Goal: Task Accomplishment & Management: Manage account settings

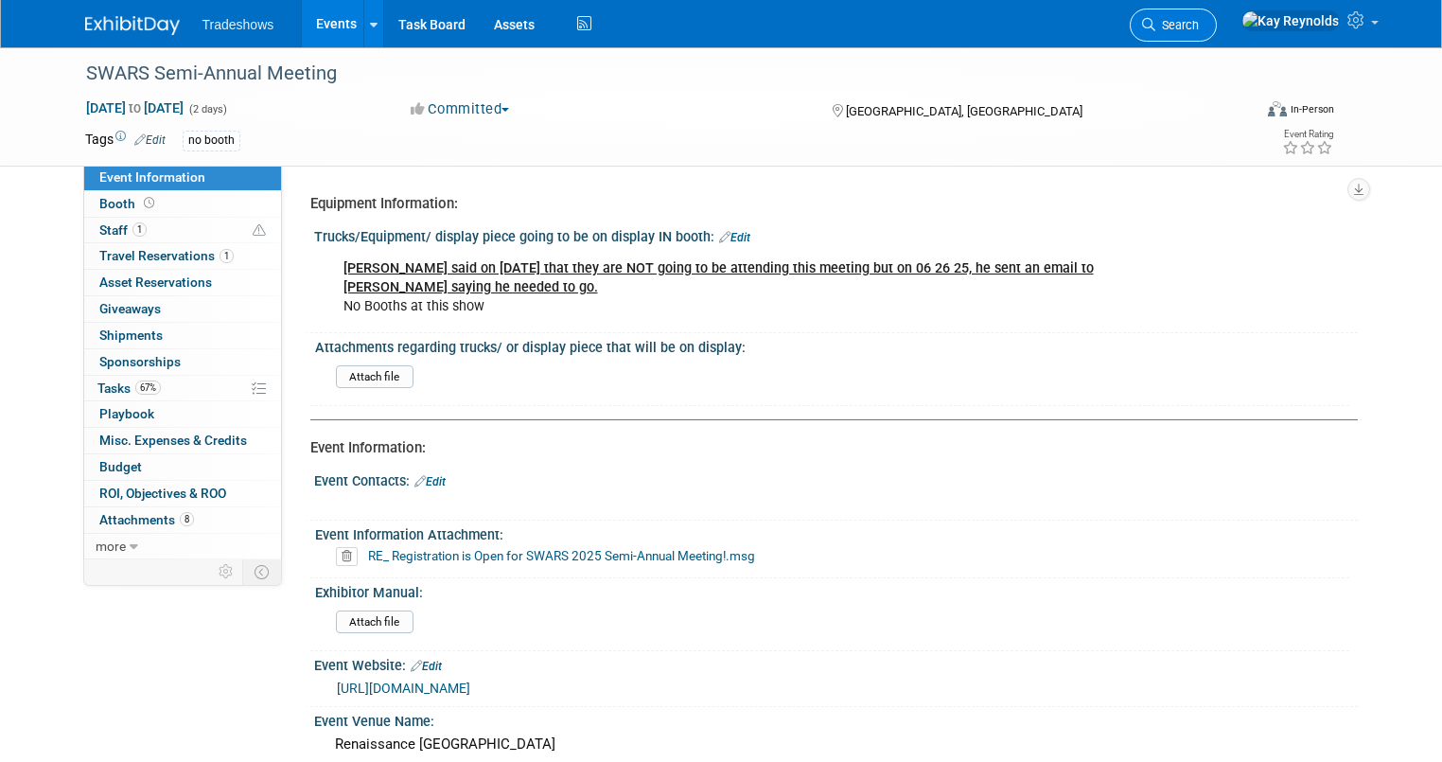
click at [1199, 19] on span "Search" at bounding box center [1177, 25] width 44 height 14
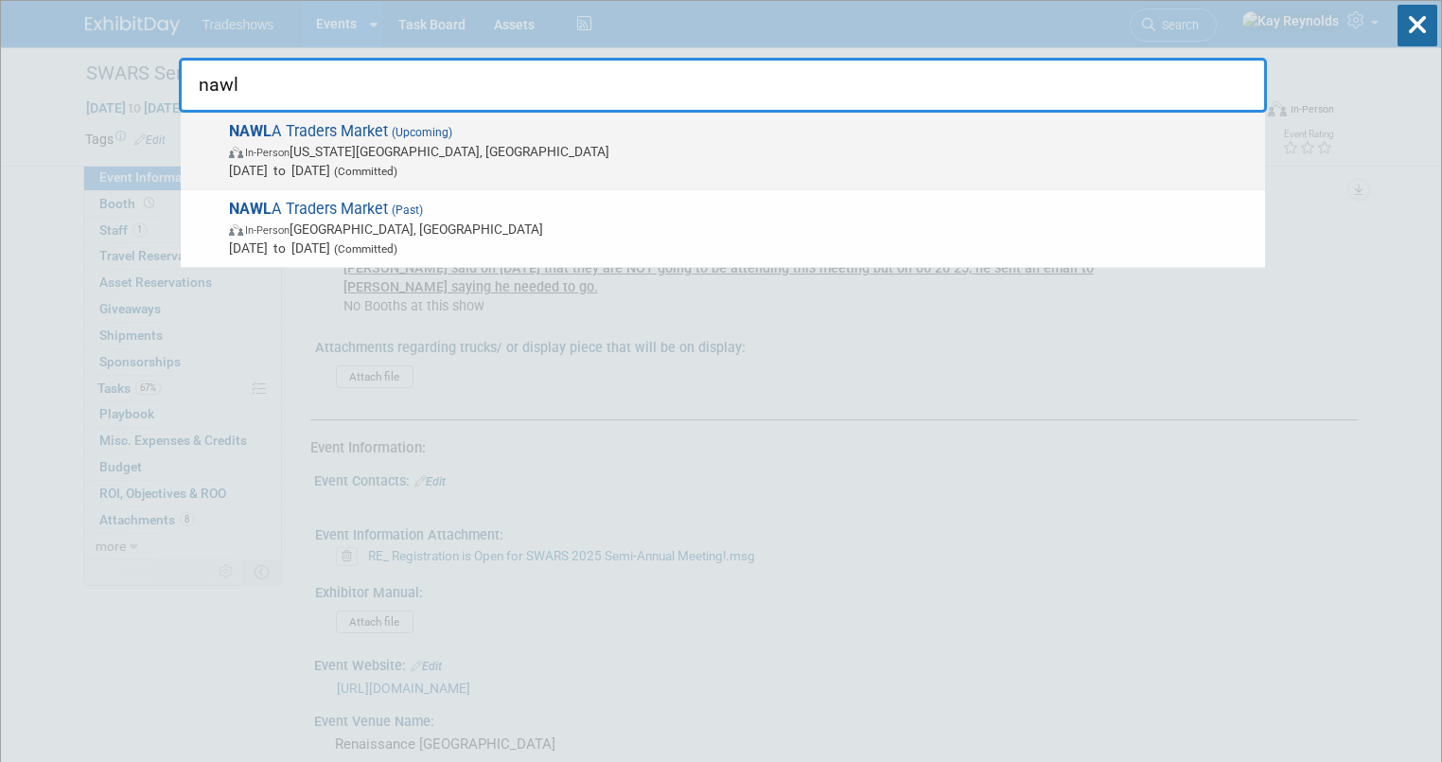
type input "nawl"
click at [338, 146] on span "In-Person Kansas City, MO" at bounding box center [742, 151] width 1027 height 19
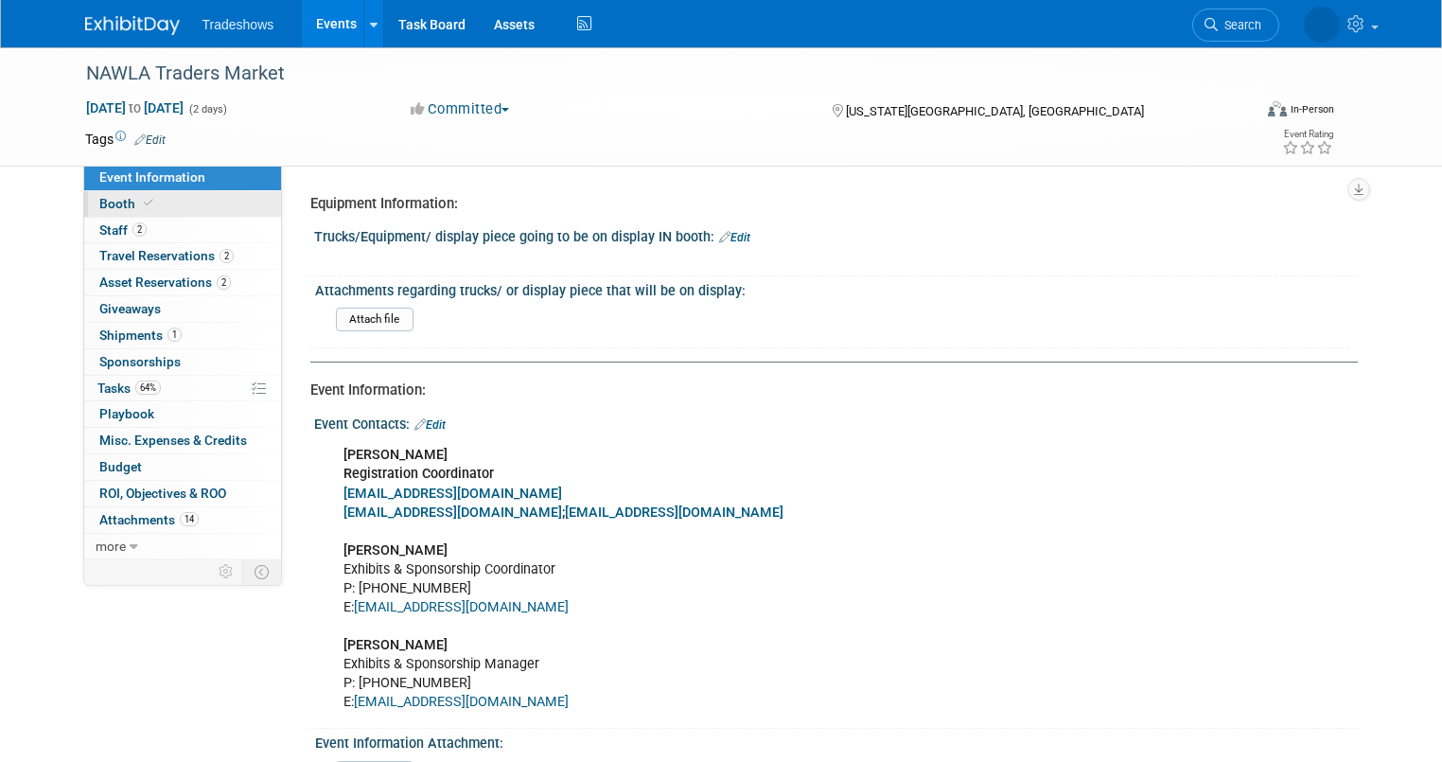
click at [160, 206] on link "Booth" at bounding box center [182, 204] width 197 height 26
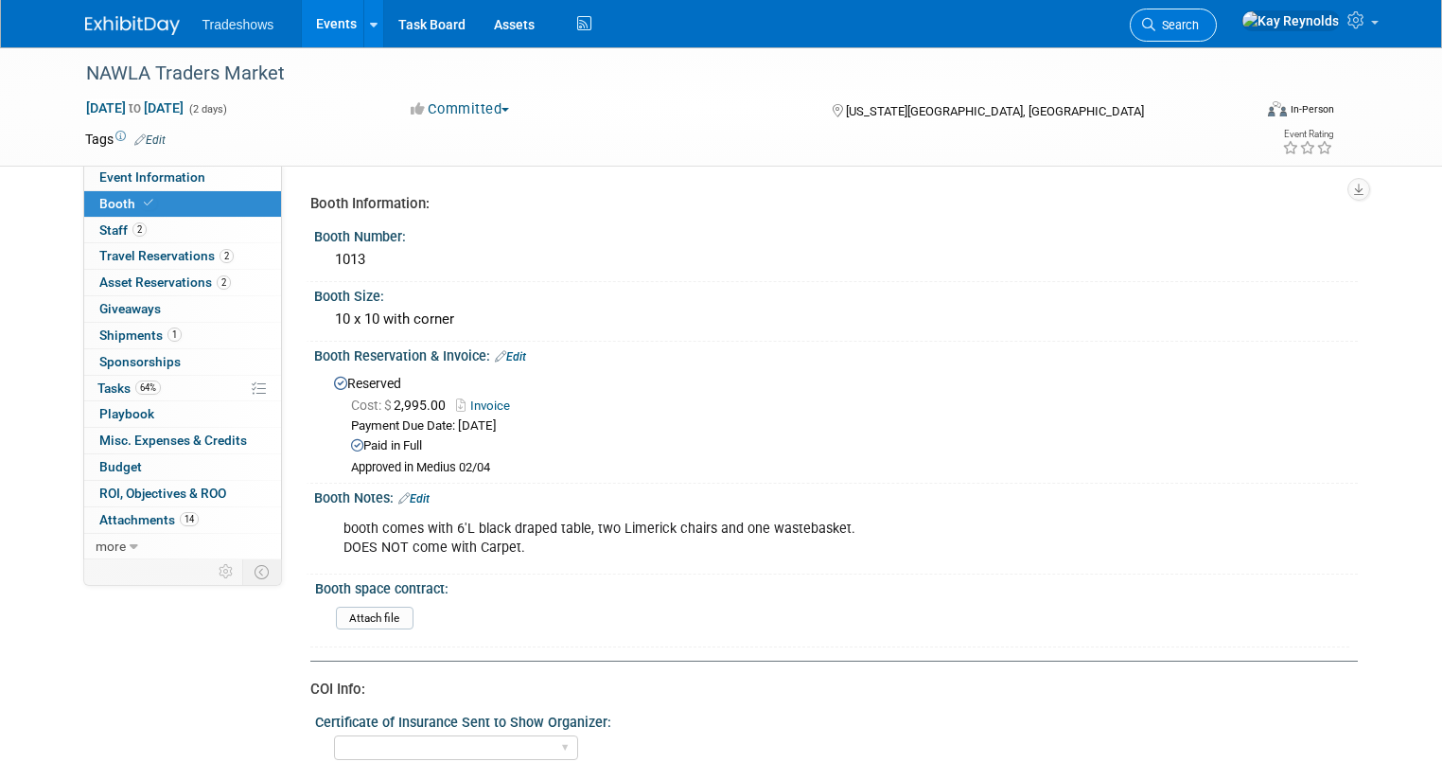
click at [1199, 24] on span "Search" at bounding box center [1177, 25] width 44 height 14
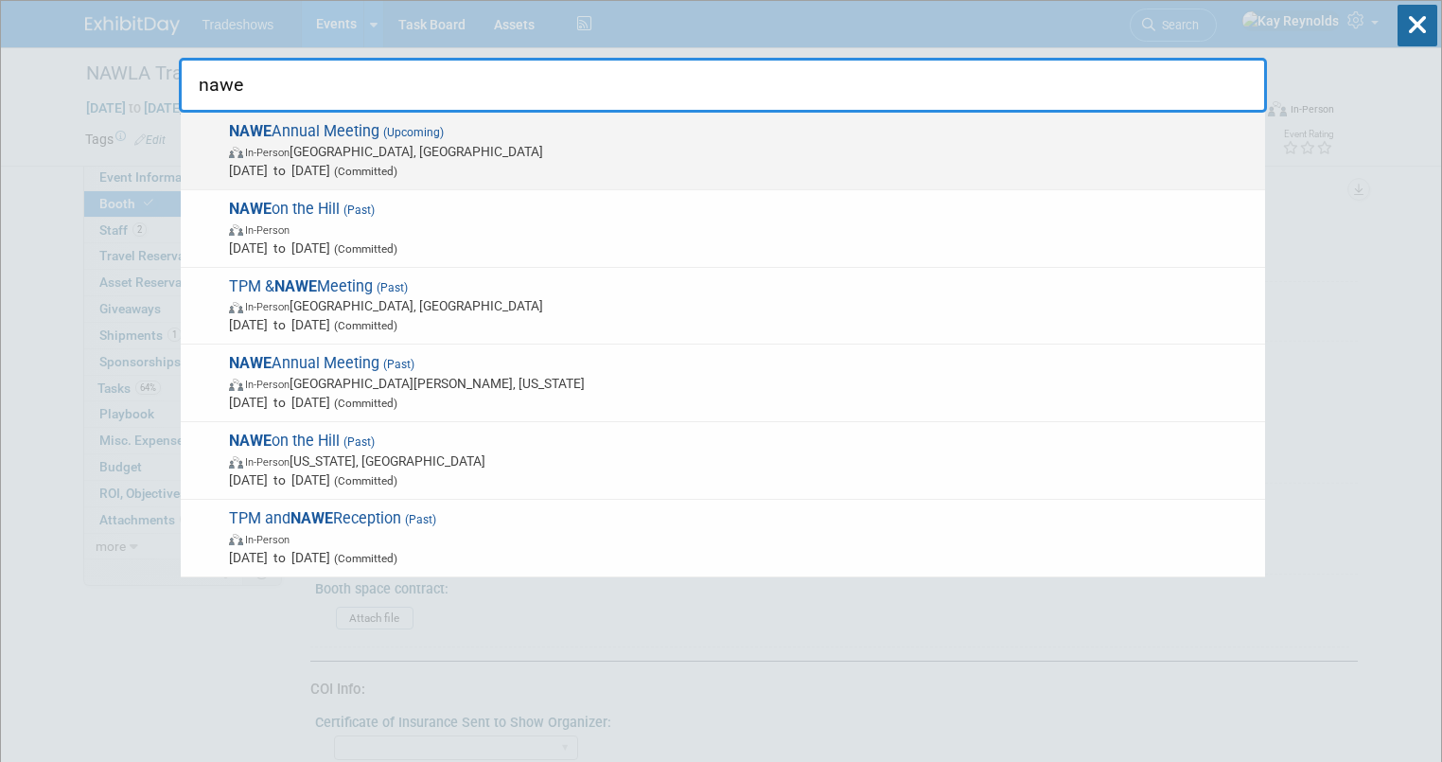
type input "nawe"
click at [289, 148] on span "In-Person" at bounding box center [267, 153] width 44 height 12
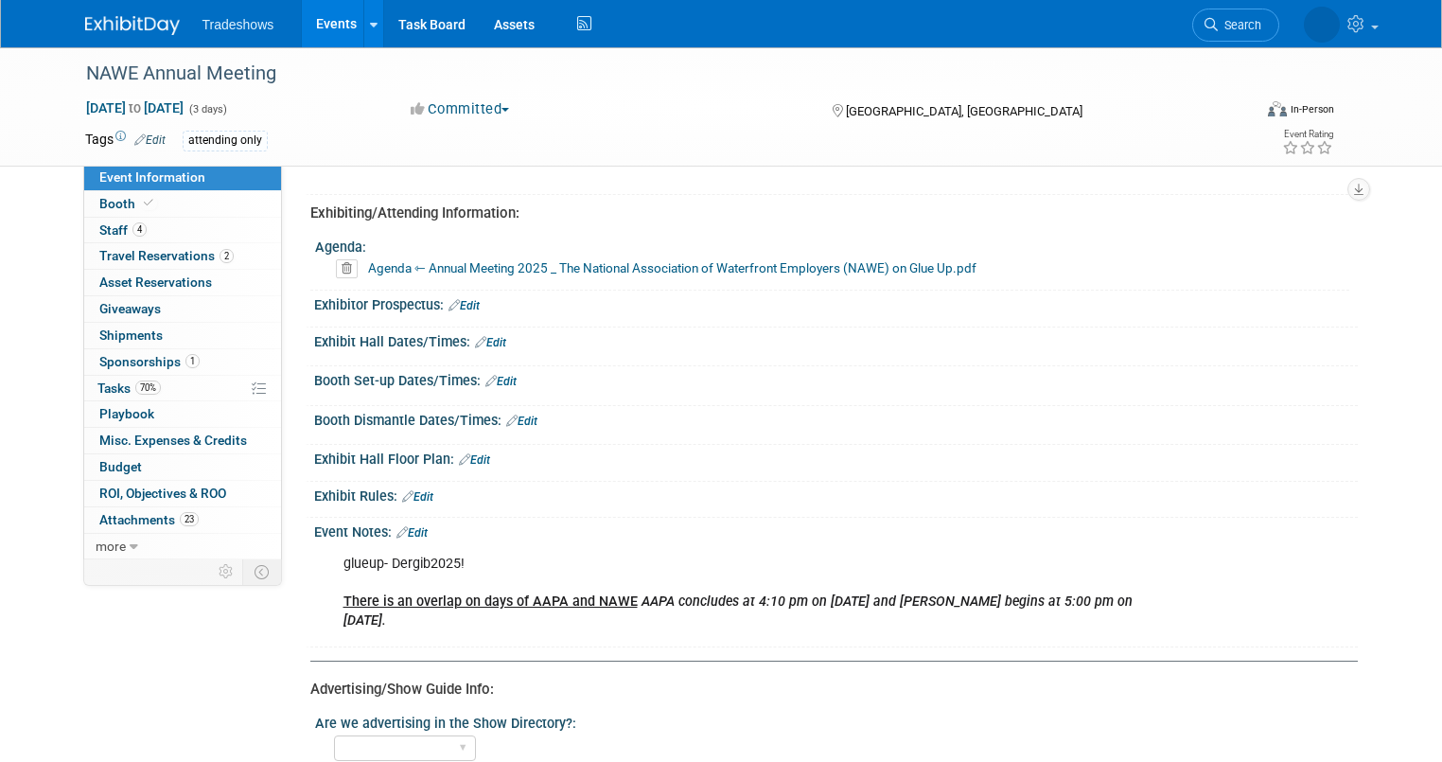
scroll to position [908, 0]
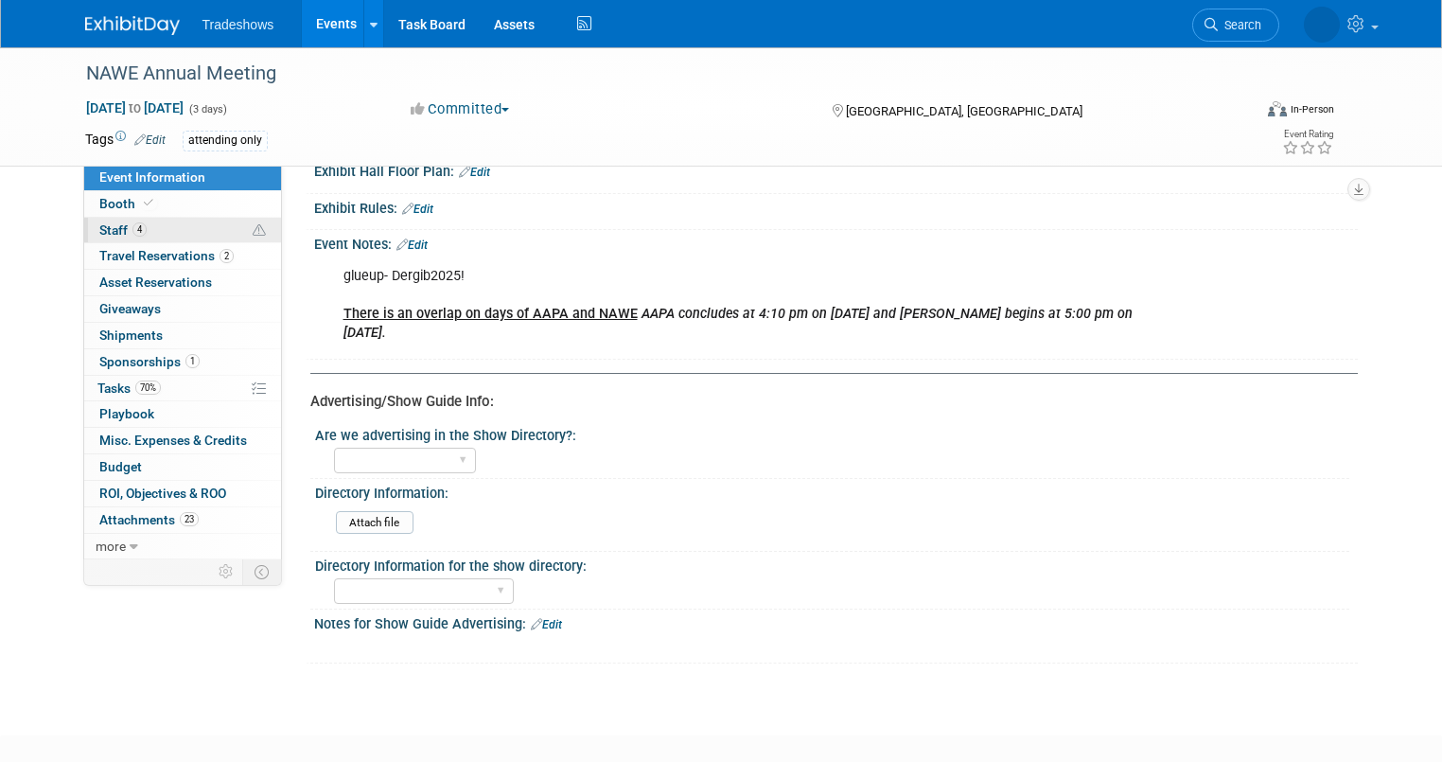
click at [180, 221] on link "4 Staff 4" at bounding box center [182, 231] width 197 height 26
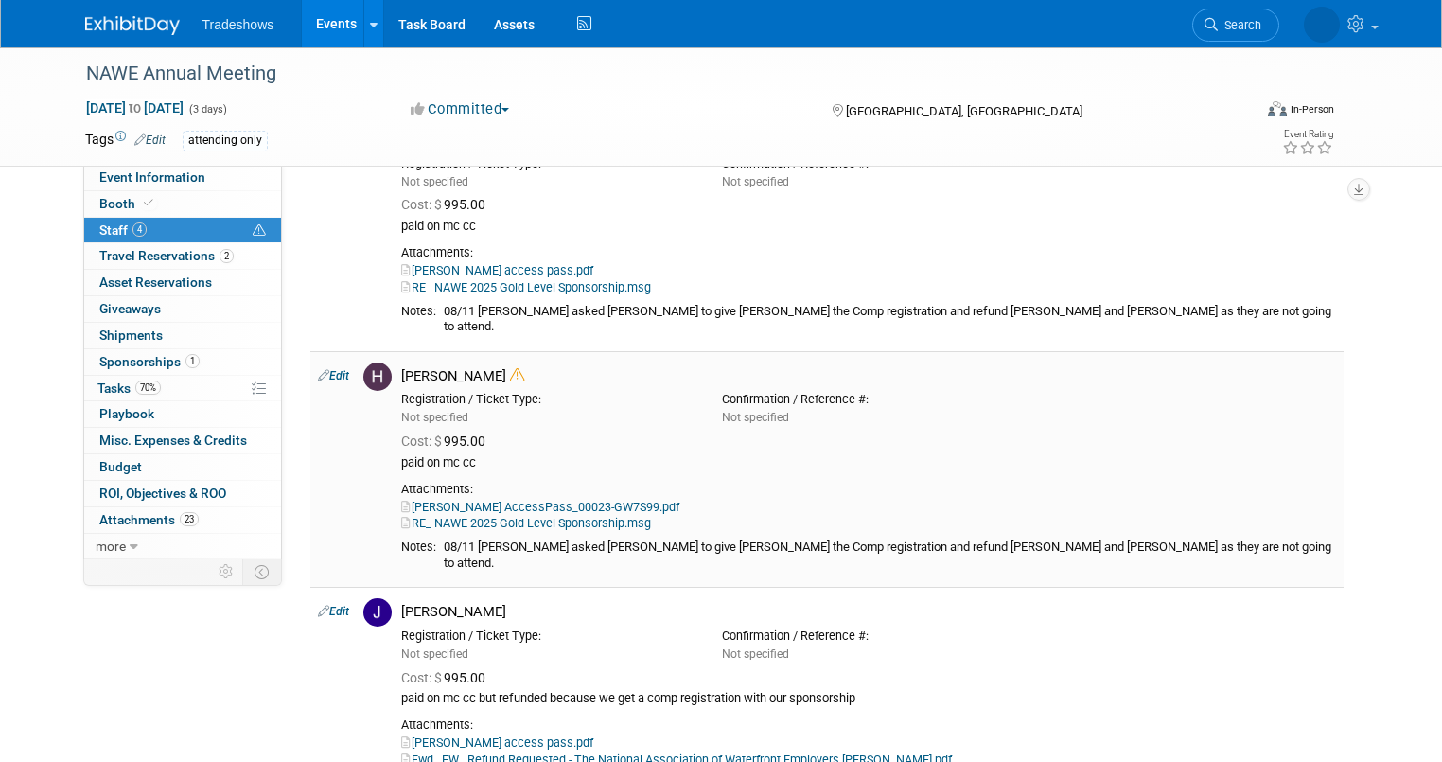
scroll to position [0, 0]
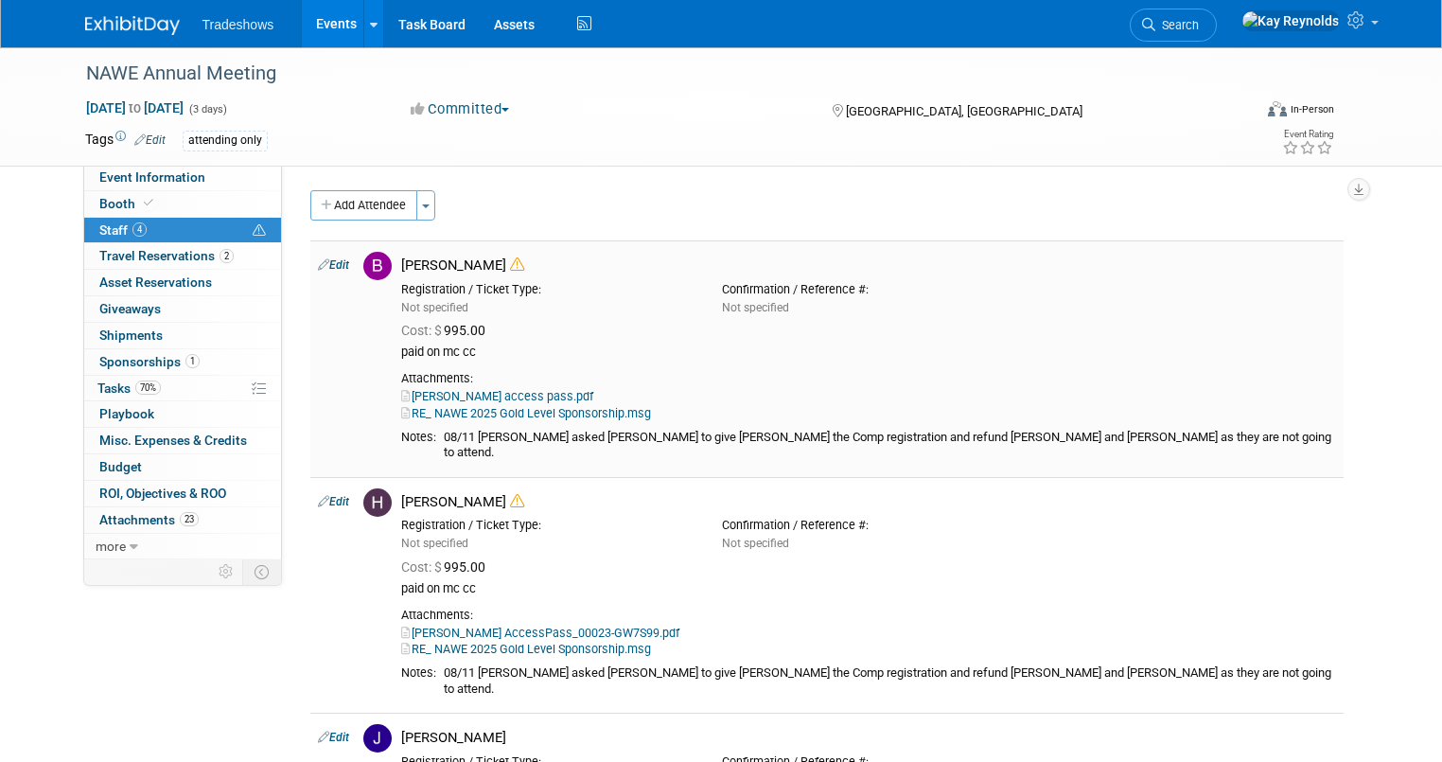
click at [322, 260] on link "Edit" at bounding box center [333, 264] width 31 height 13
select select "c5dc5e49-41cb-4c44-8192-e1379fb0e229"
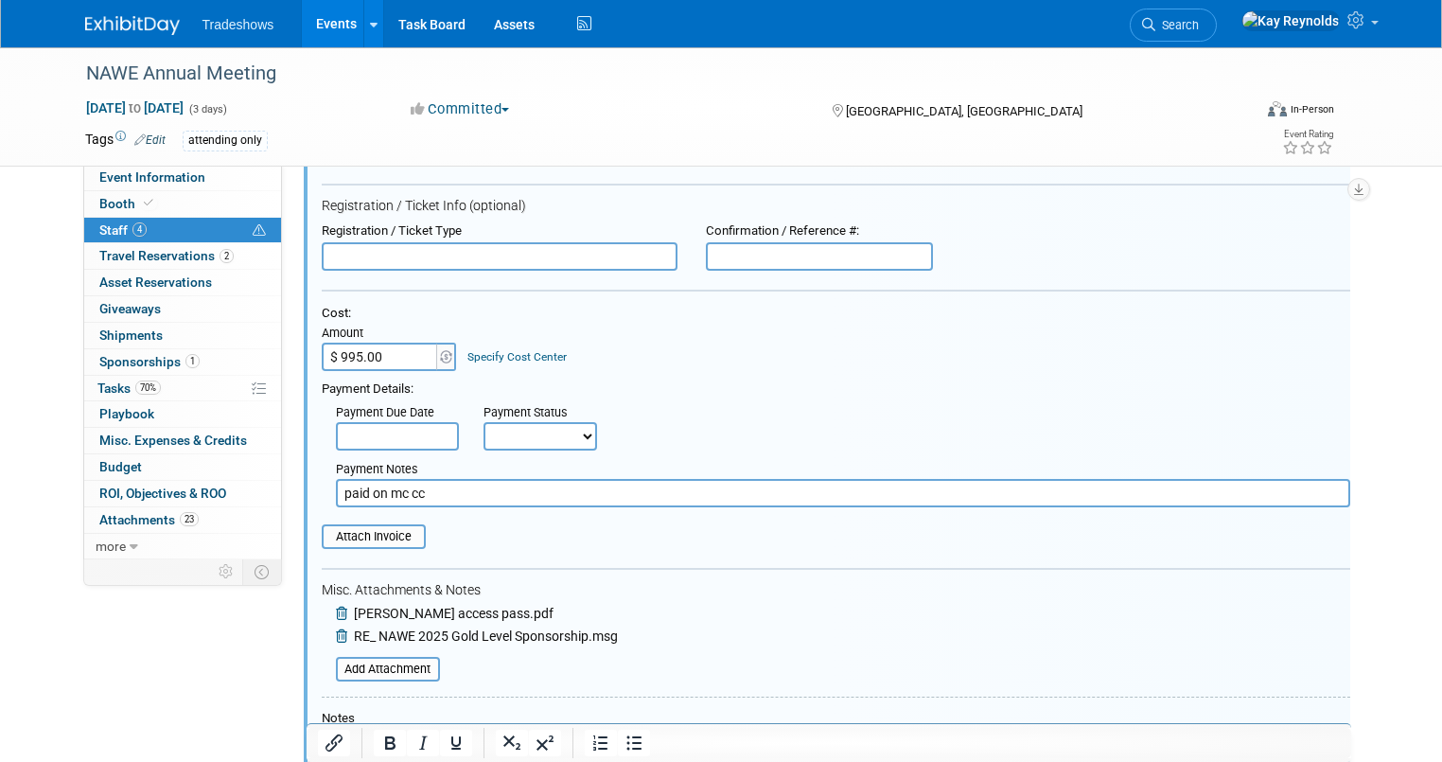
scroll to position [329, 0]
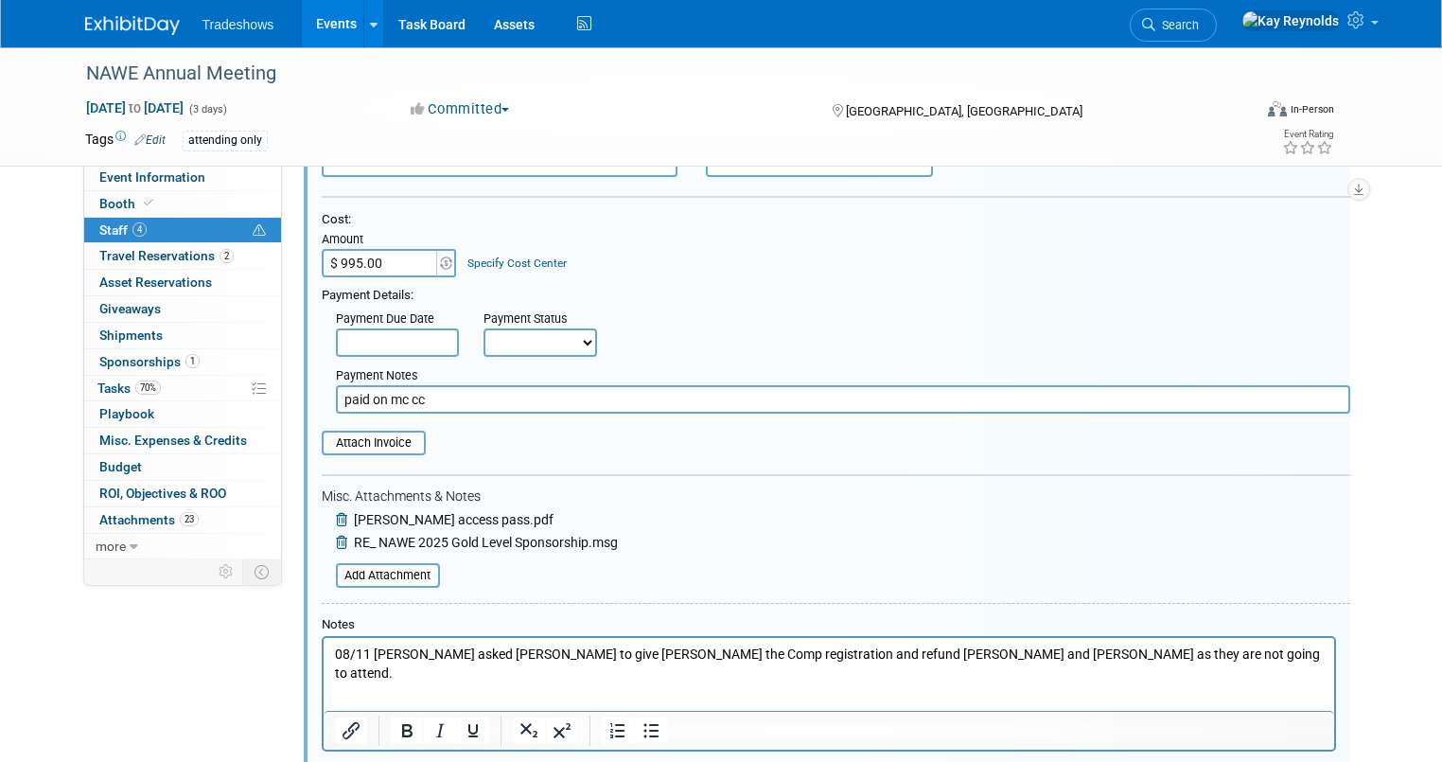
click at [1106, 649] on p "08/11 [PERSON_NAME] asked [PERSON_NAME] to give [PERSON_NAME] the Comp registra…" at bounding box center [828, 662] width 989 height 37
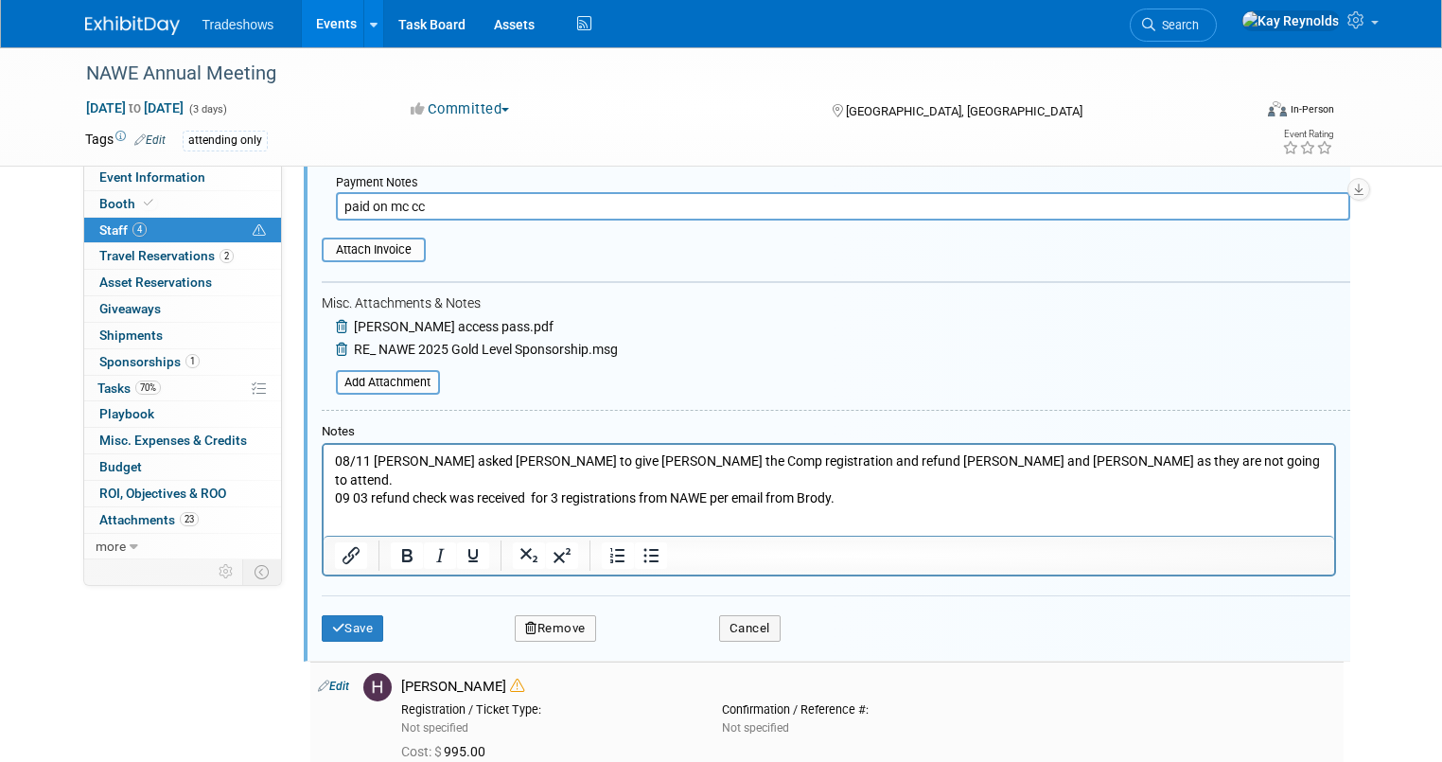
scroll to position [708, 0]
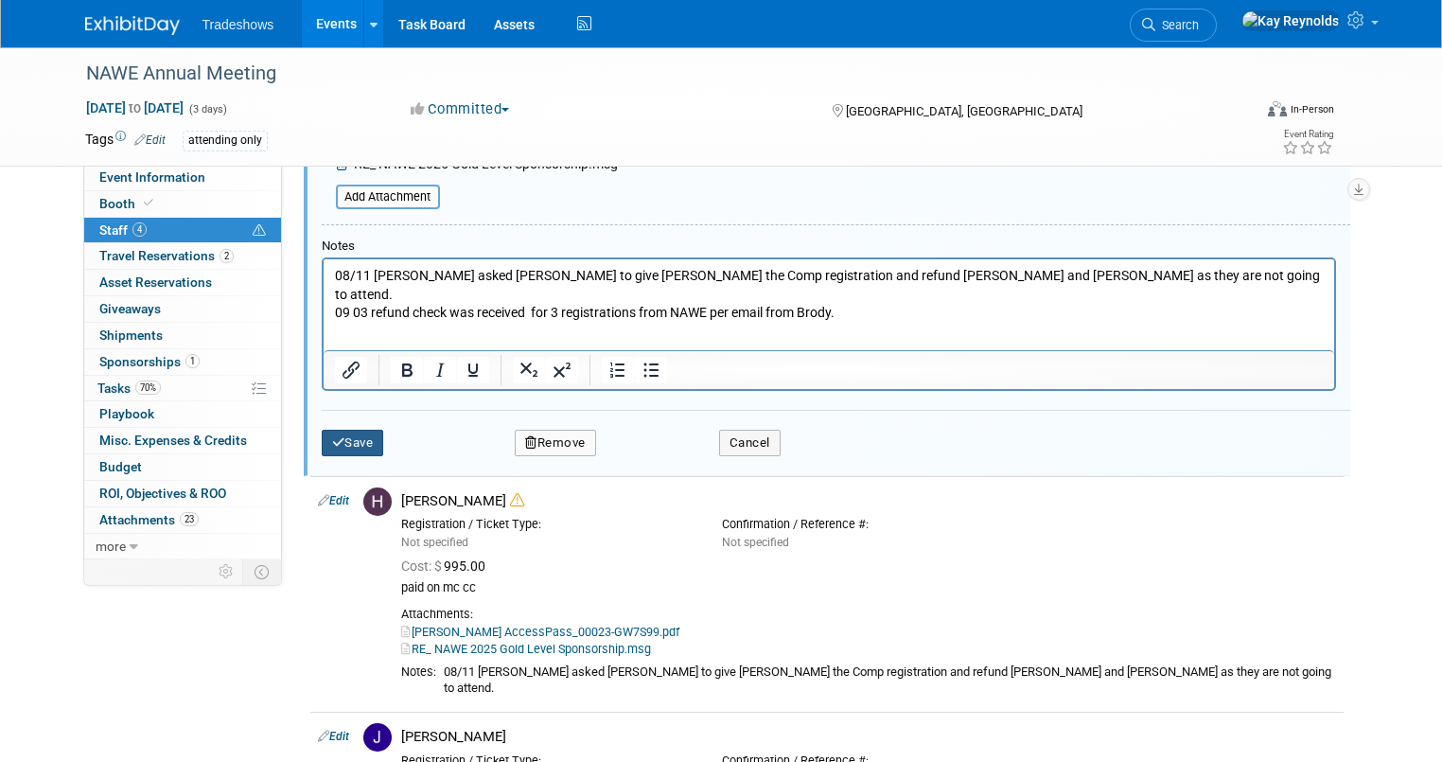
click at [341, 430] on button "Save" at bounding box center [353, 443] width 62 height 26
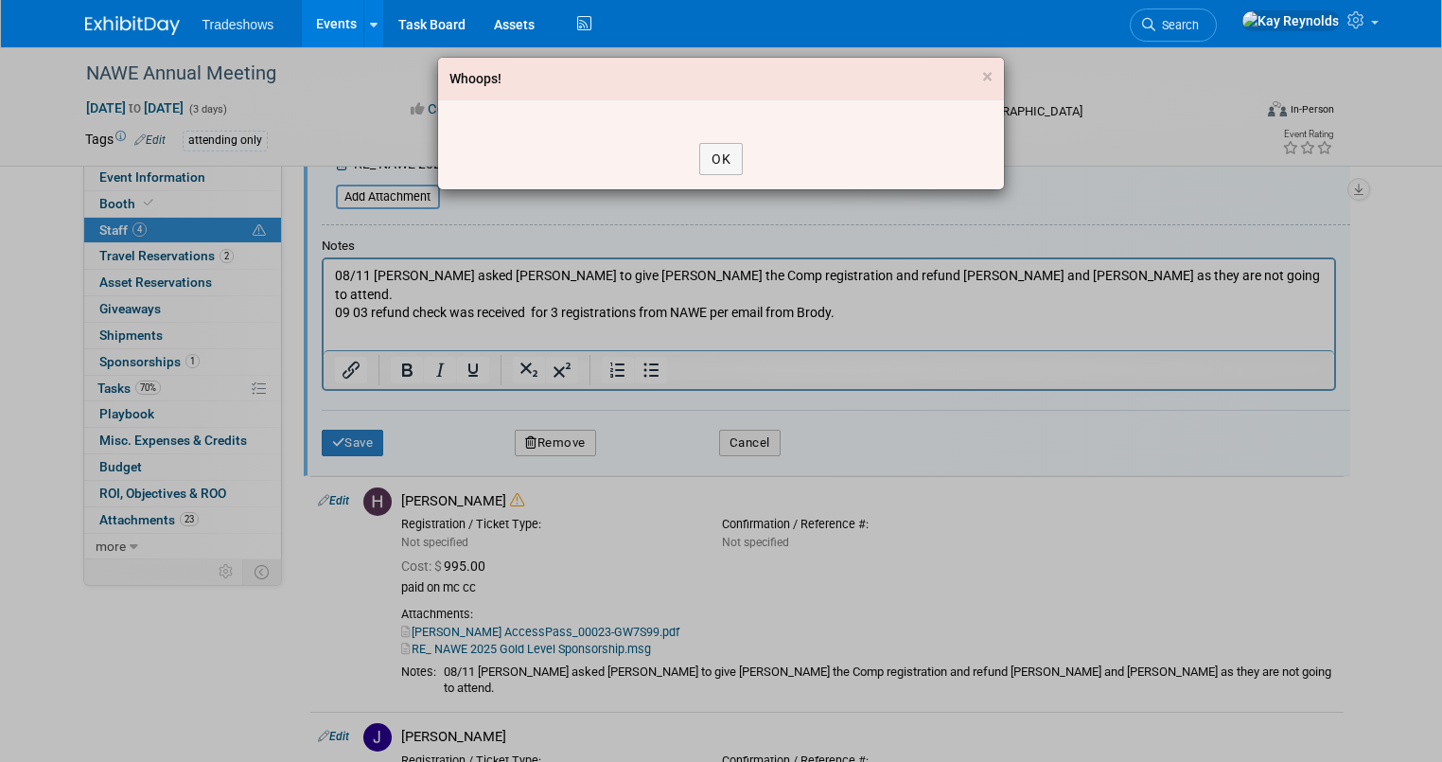
click at [744, 157] on div "OK" at bounding box center [721, 159] width 566 height 61
click at [719, 165] on button "OK" at bounding box center [721, 159] width 44 height 32
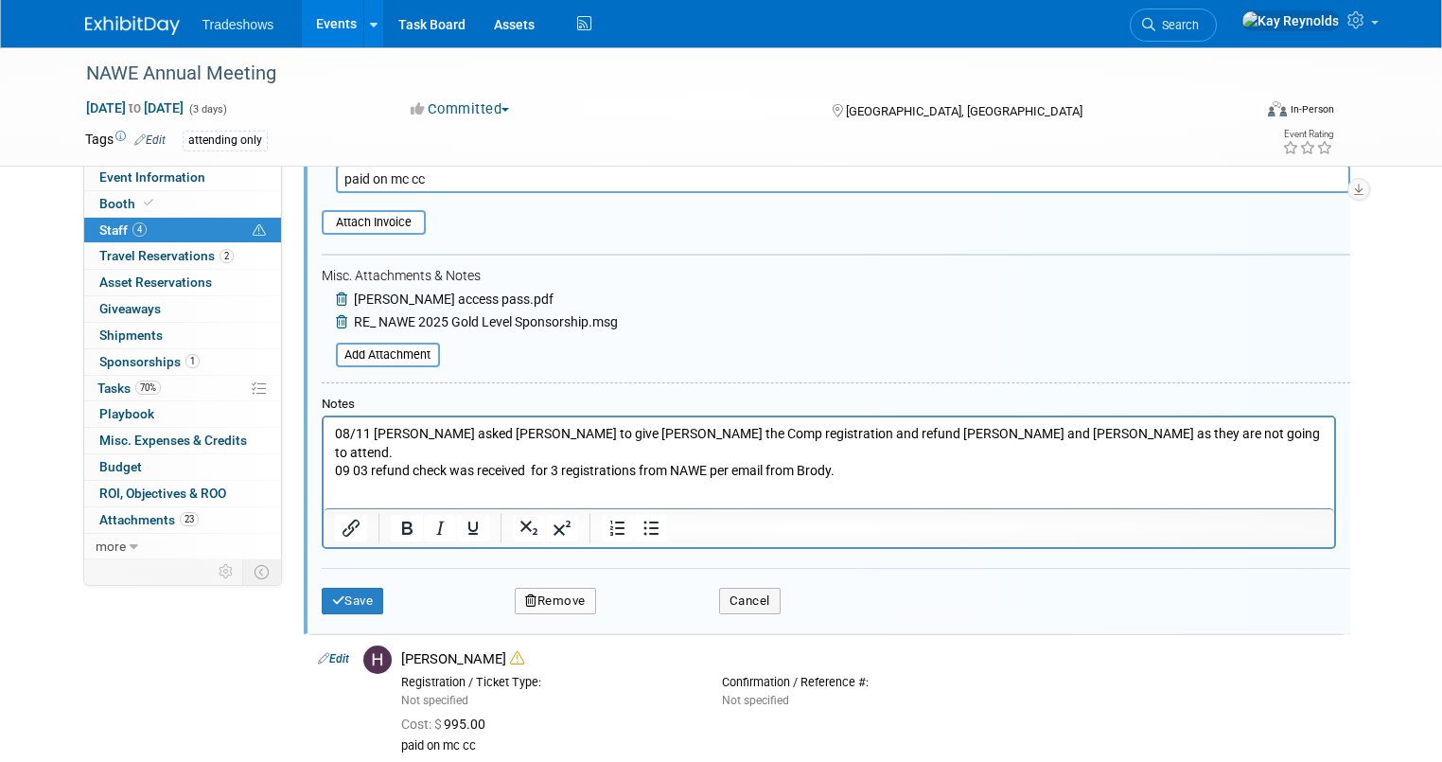
scroll to position [556, 0]
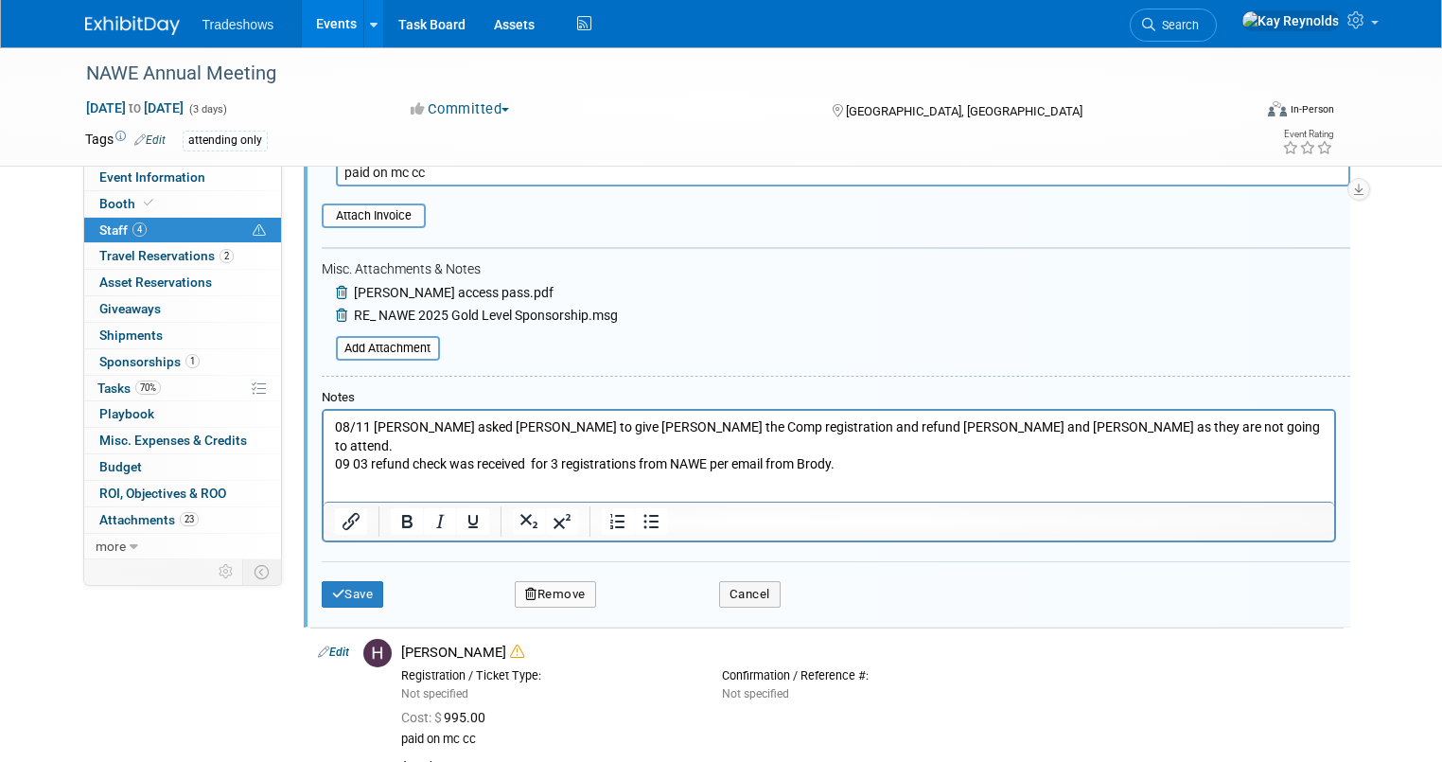
click at [844, 457] on html "08/11 [PERSON_NAME] asked [PERSON_NAME] to give [PERSON_NAME] the Comp registra…" at bounding box center [828, 441] width 1011 height 63
click at [818, 363] on form "Attendee <img src="[URL][DOMAIN_NAME]" style="width: 22px; height: 22px; border…" at bounding box center [836, 160] width 1029 height 924
click at [603, 390] on div "Notes" at bounding box center [829, 398] width 1014 height 16
click at [341, 584] on button "Save" at bounding box center [353, 594] width 62 height 26
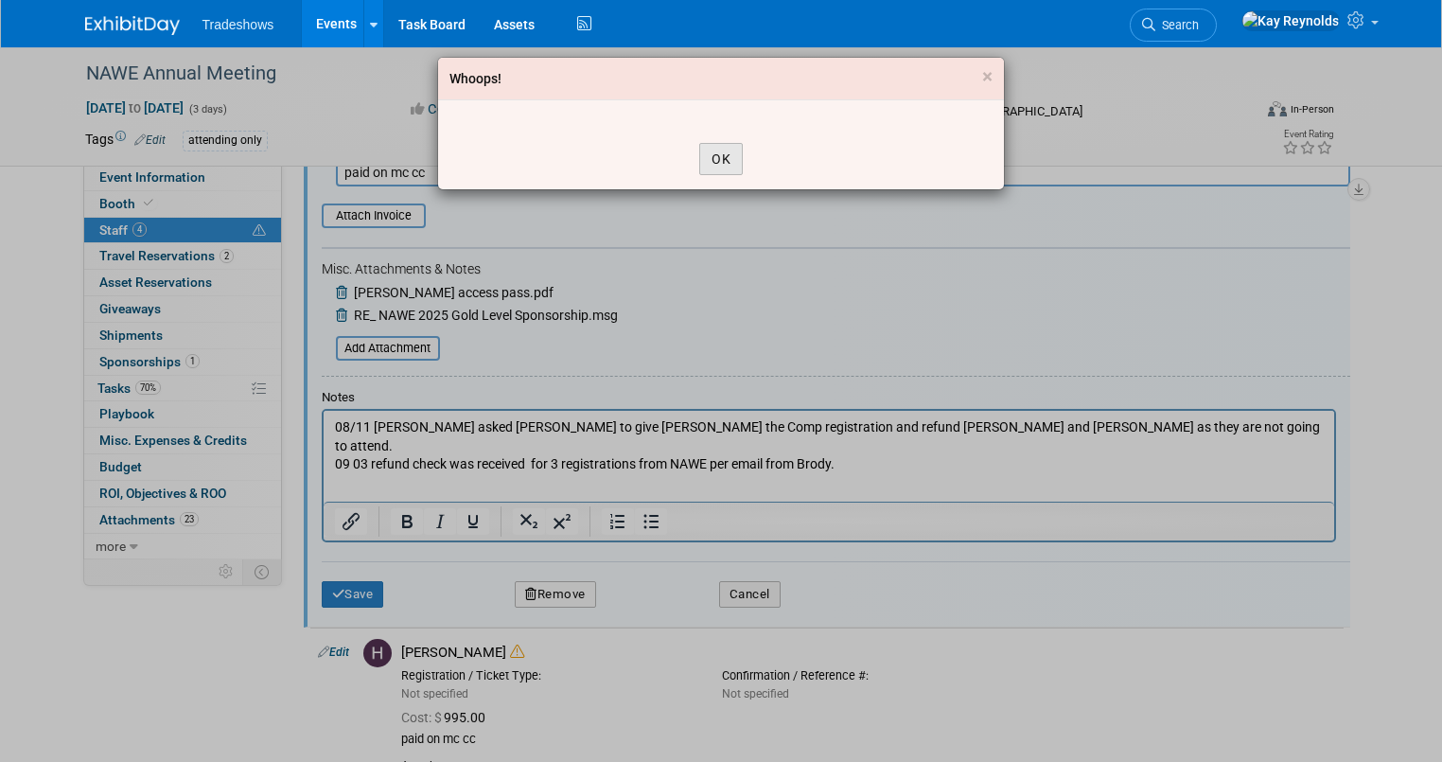
click at [715, 158] on button "OK" at bounding box center [721, 159] width 44 height 32
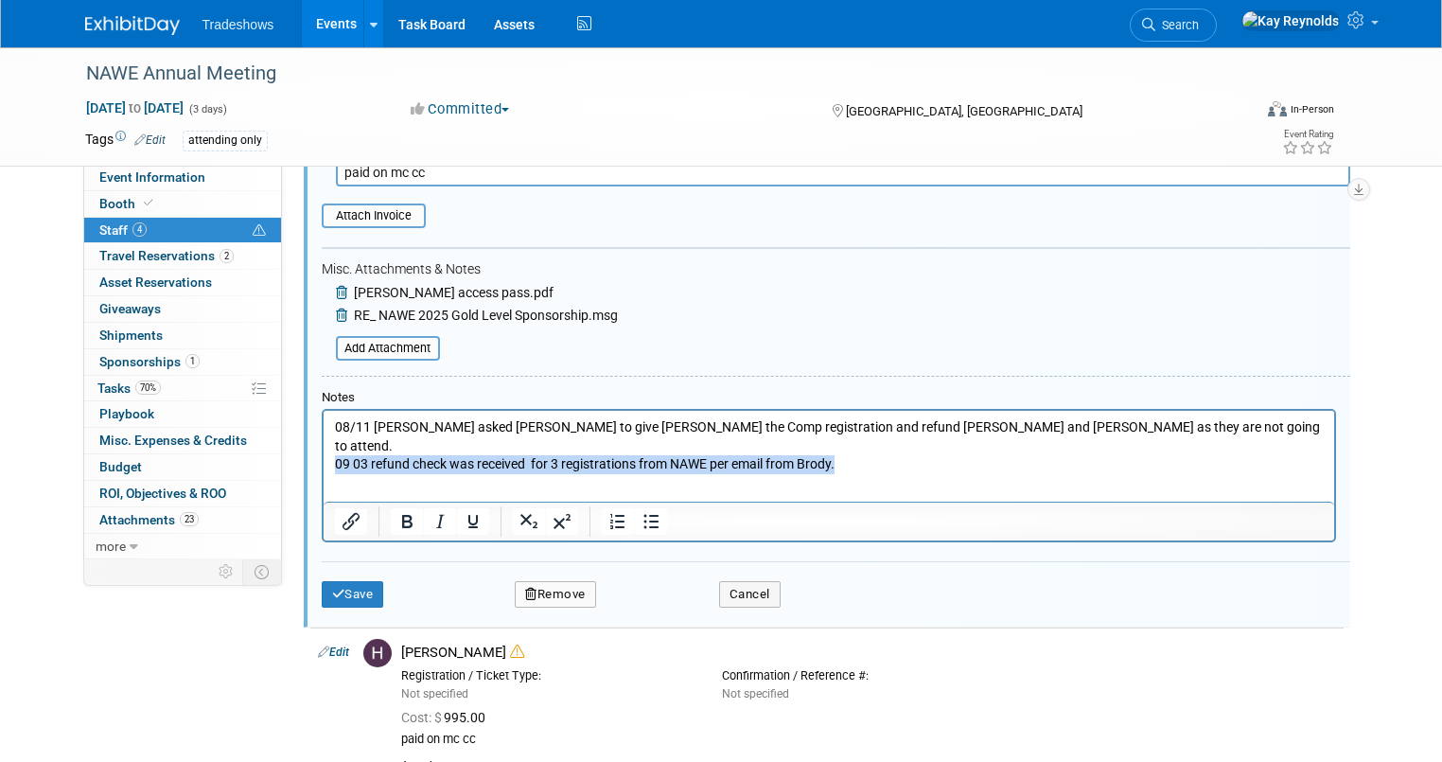
drag, startPoint x: 845, startPoint y: 452, endPoint x: 572, endPoint y: 869, distance: 498.1
click at [323, 465] on html "08/11 [PERSON_NAME] asked [PERSON_NAME] to give [PERSON_NAME] the Comp registra…" at bounding box center [828, 441] width 1011 height 63
copy p "09 03 refund check was received for 3 registrations from NAWE per email from Br…"
click at [719, 590] on button "Cancel" at bounding box center [750, 594] width 62 height 26
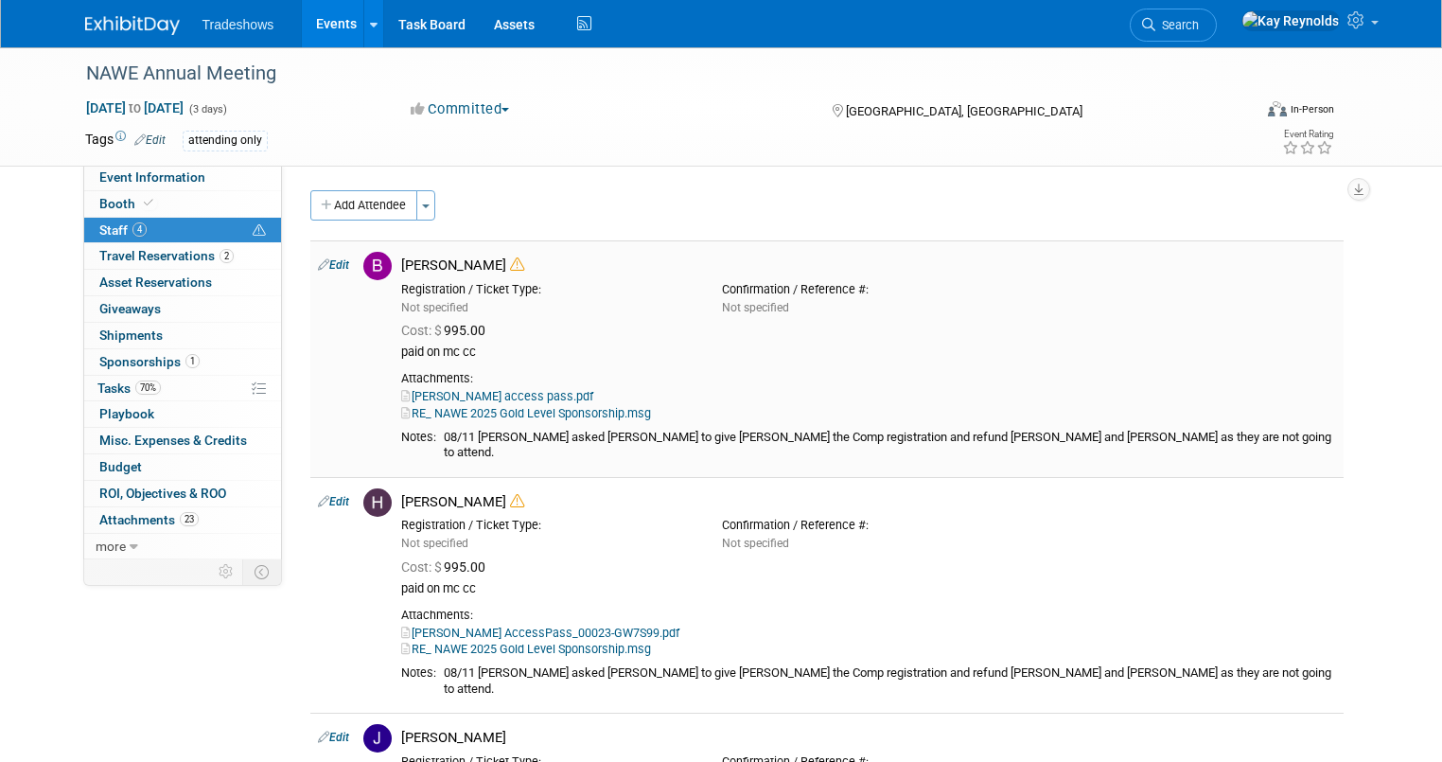
click at [318, 263] on link "Edit" at bounding box center [333, 264] width 31 height 13
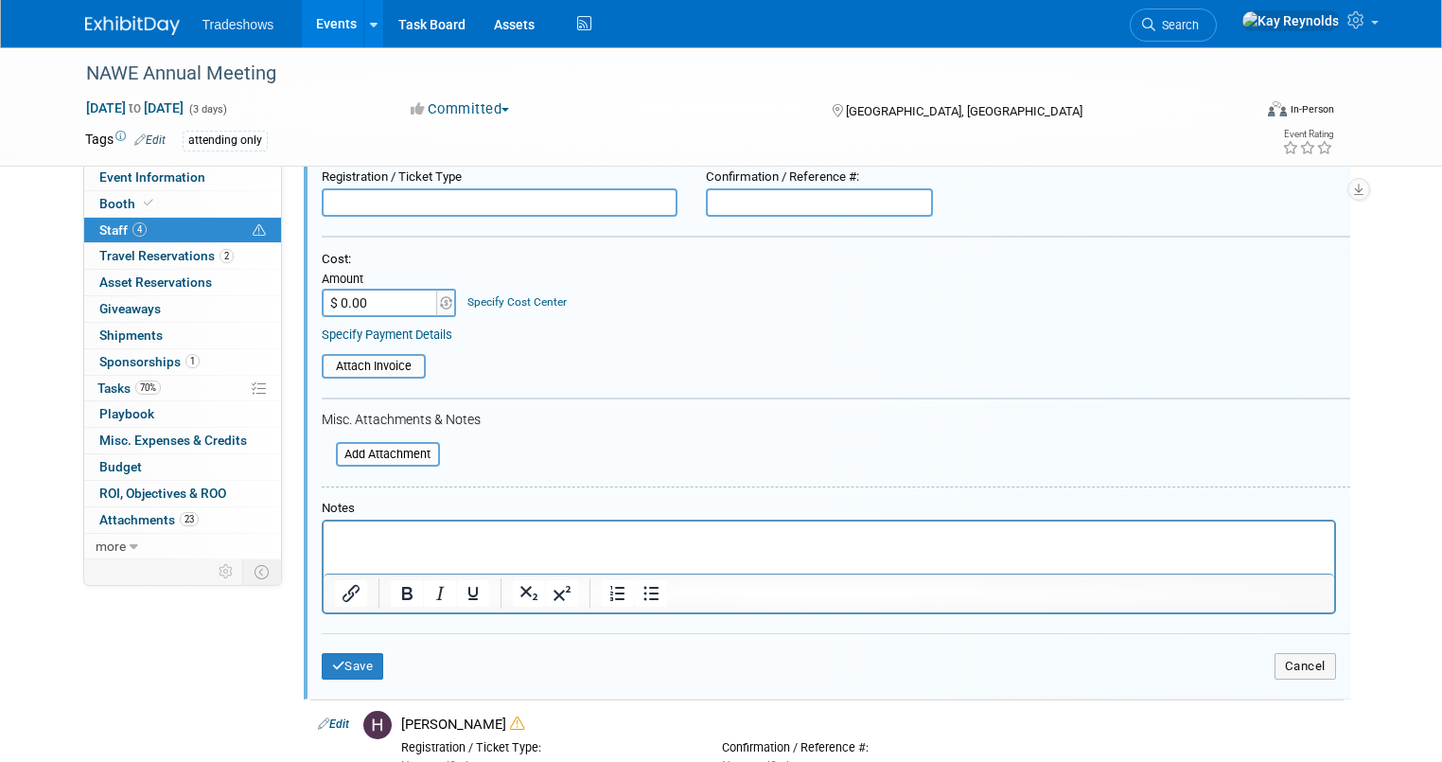
scroll to position [254, 0]
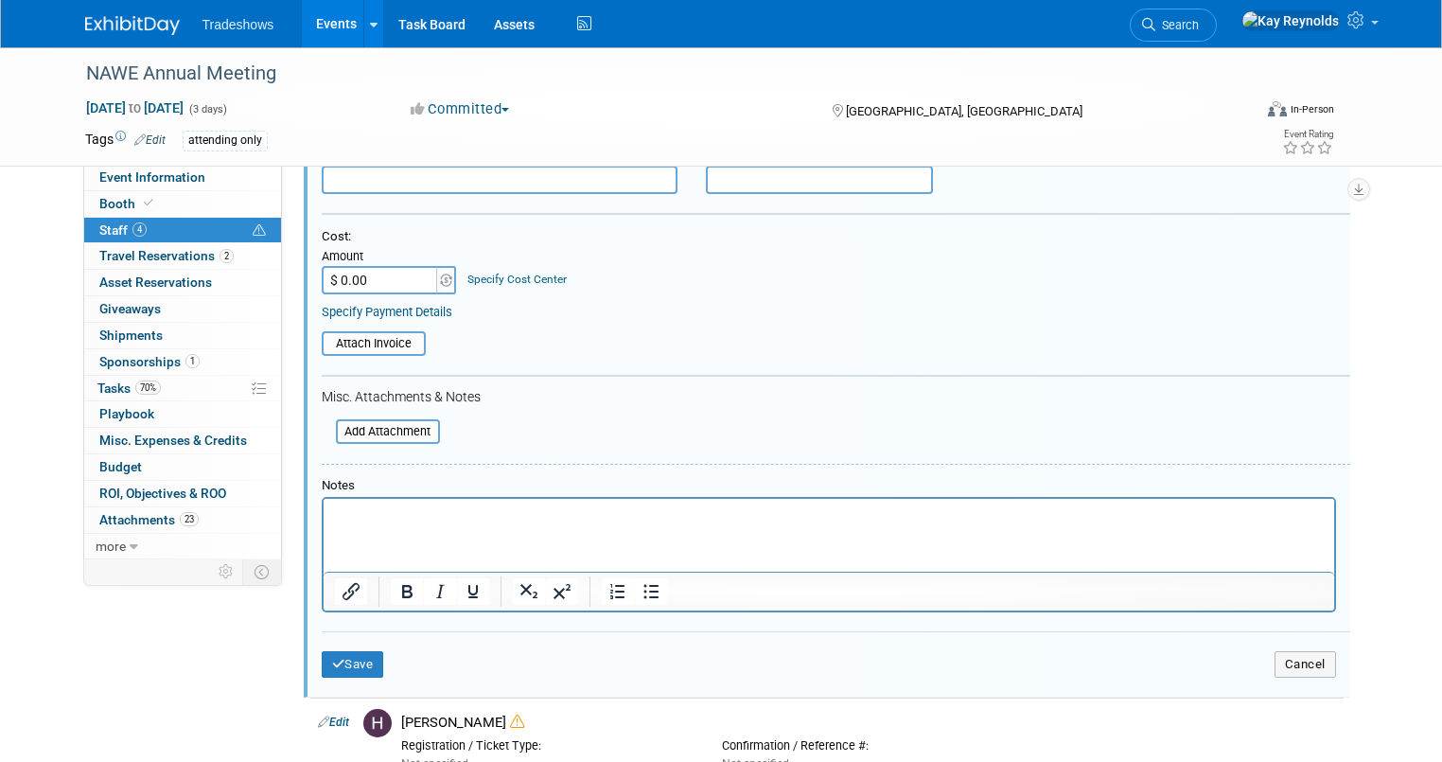
click at [341, 510] on p "Rich Text Area. Press ALT-0 for help." at bounding box center [828, 514] width 989 height 19
click at [337, 659] on button "Save" at bounding box center [353, 664] width 62 height 26
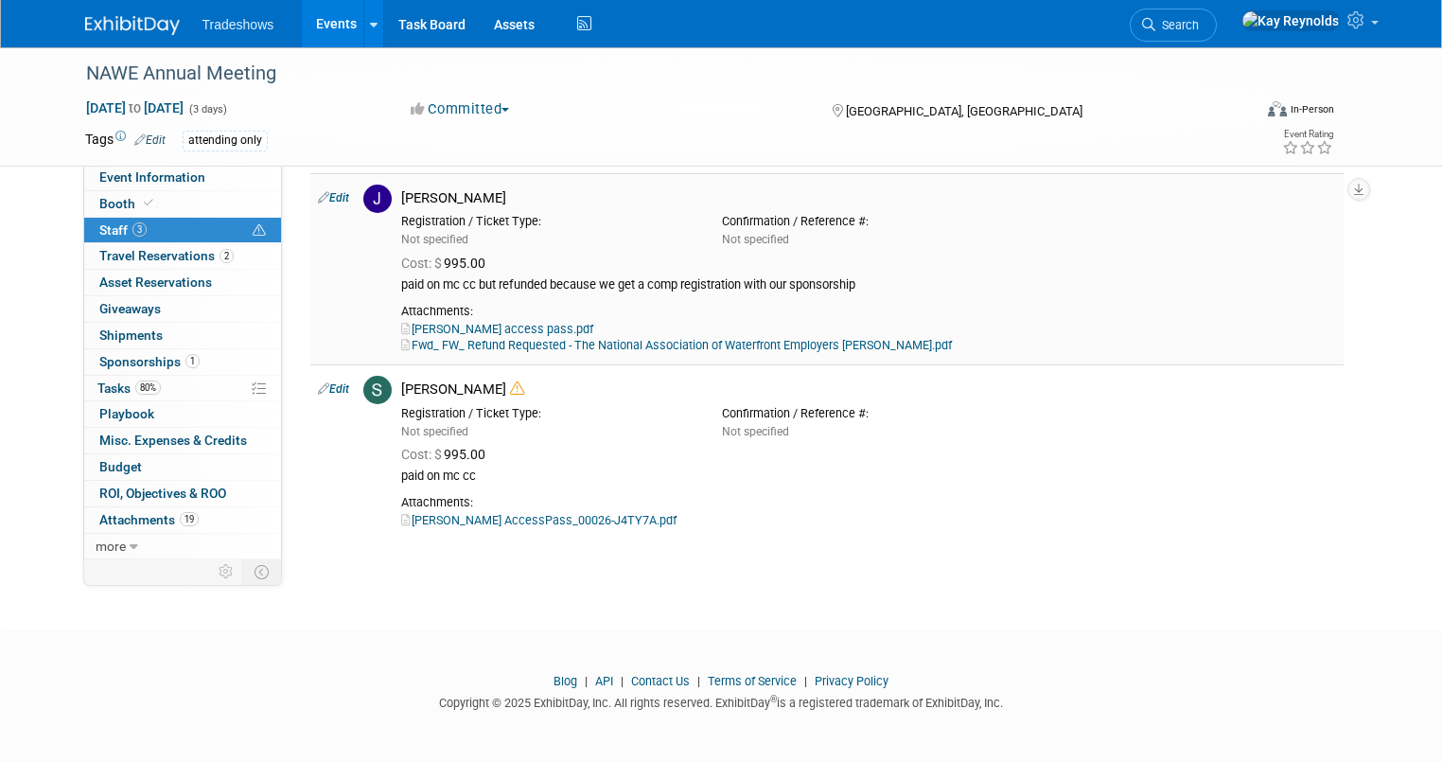
click at [322, 188] on td "Edit" at bounding box center [332, 269] width 45 height 192
click at [322, 193] on link "Edit" at bounding box center [333, 197] width 31 height 13
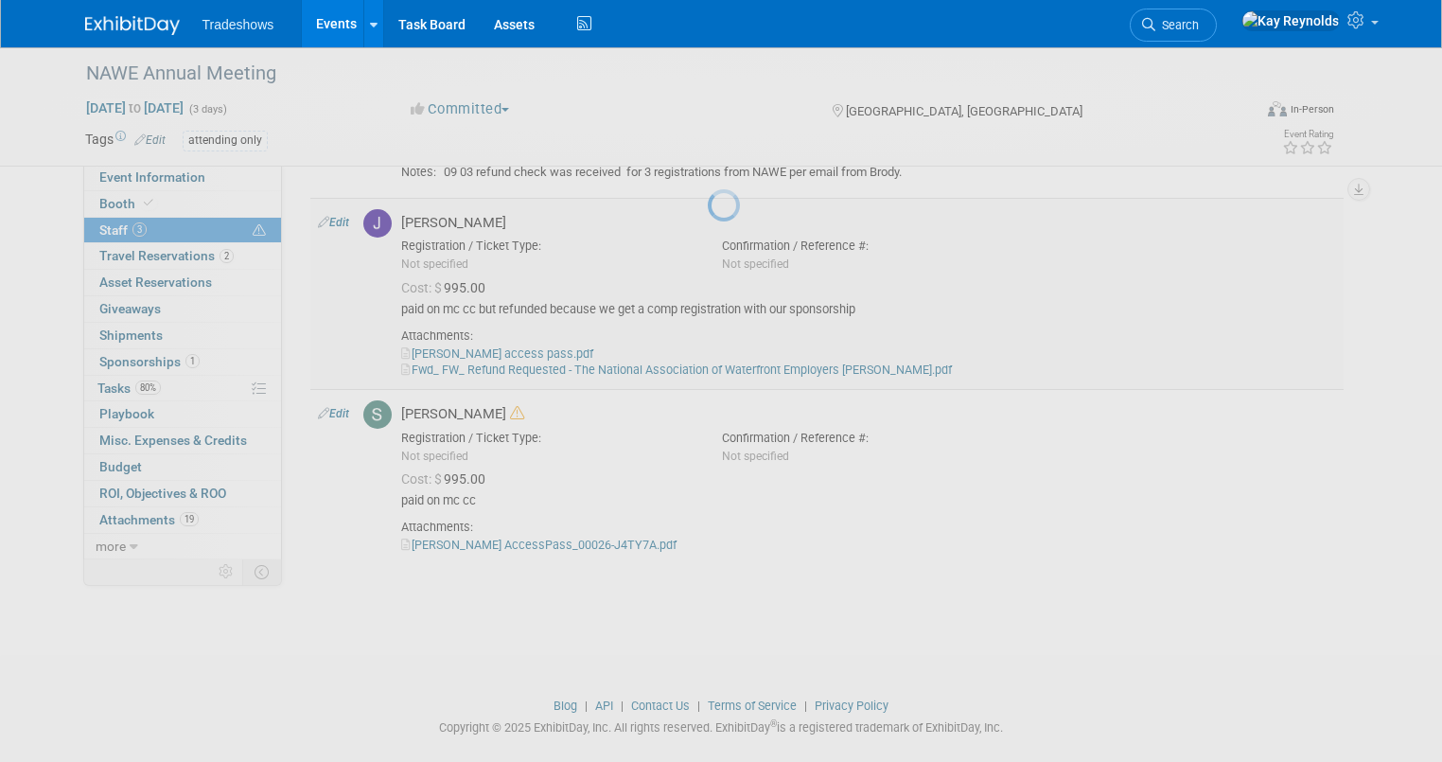
select select "b3194070-81e1-4b07-9cb8-f5e51059483a"
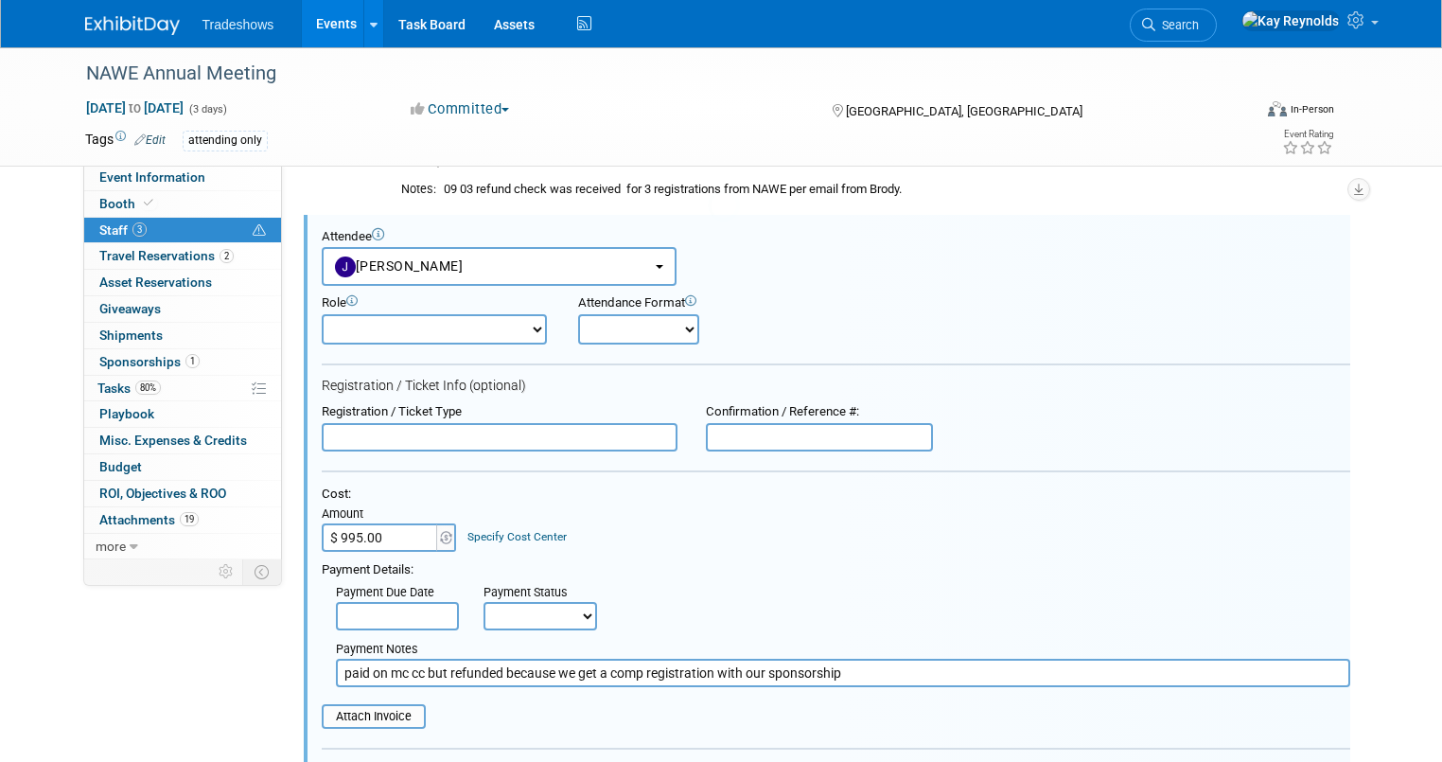
scroll to position [126, 0]
click at [839, 664] on input "paid on mc cc but refunded because we get a comp registration with our sponsors…" at bounding box center [843, 674] width 1014 height 28
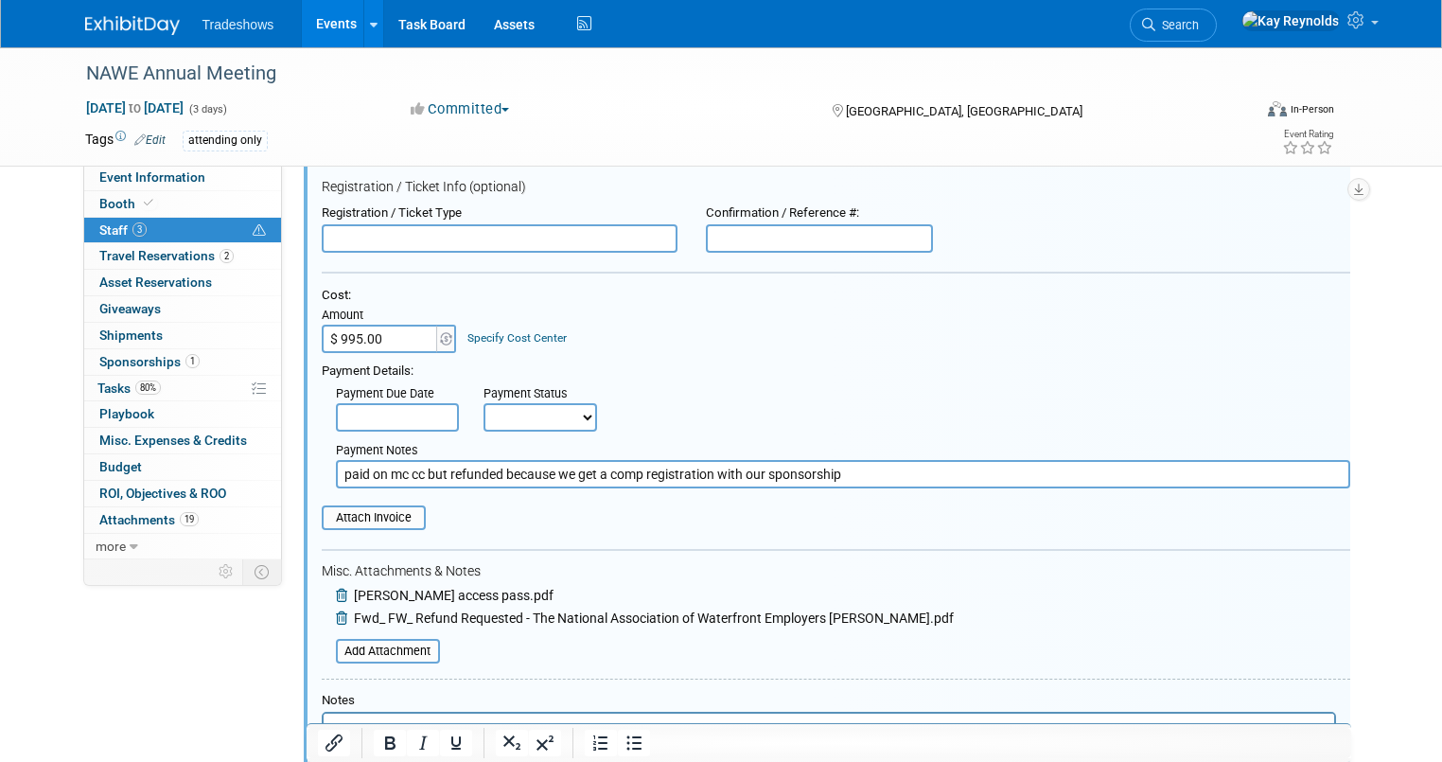
scroll to position [353, 0]
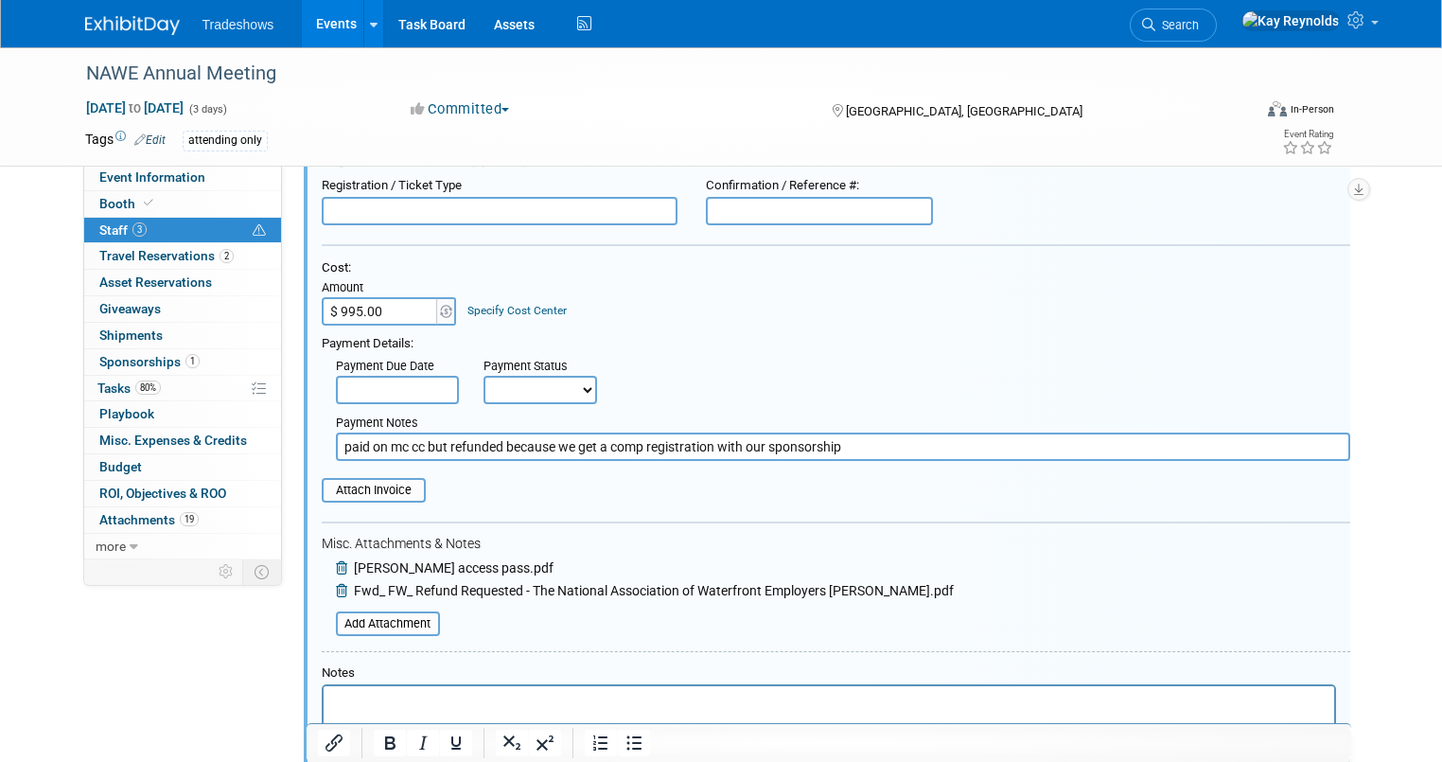
click at [845, 448] on input "paid on mc cc but refunded because we get a comp registration with our sponsors…" at bounding box center [843, 446] width 1014 height 28
click at [851, 441] on input "paid on mc cc but refunded because we get a comp registration with our sponsors…" at bounding box center [843, 446] width 1014 height 28
paste input "09 03 refund check was received for 3 registrations from NAWE per email from Br…"
click at [826, 442] on input "paid on mc cc but refunded because we get a comp registration with our sponsors…" at bounding box center [843, 446] width 1014 height 28
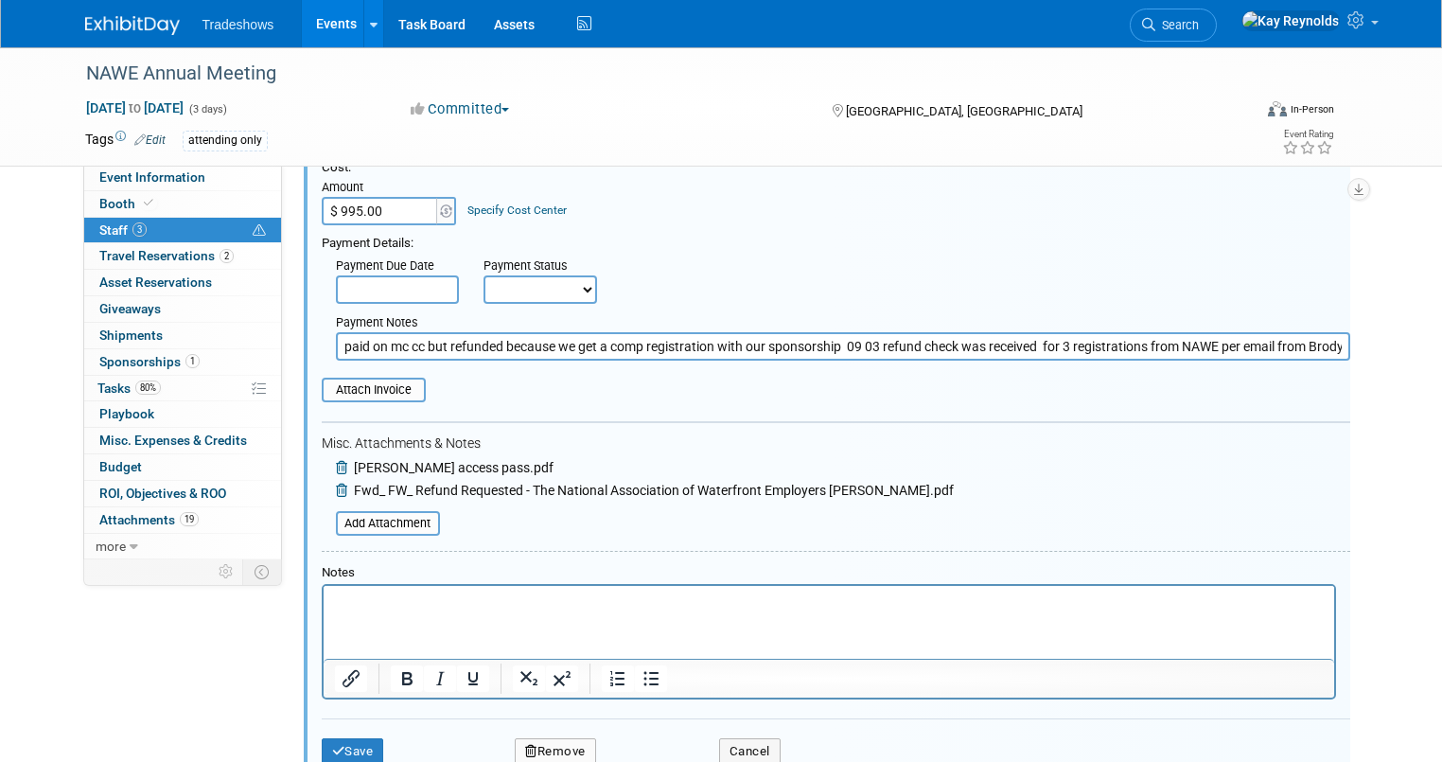
scroll to position [504, 0]
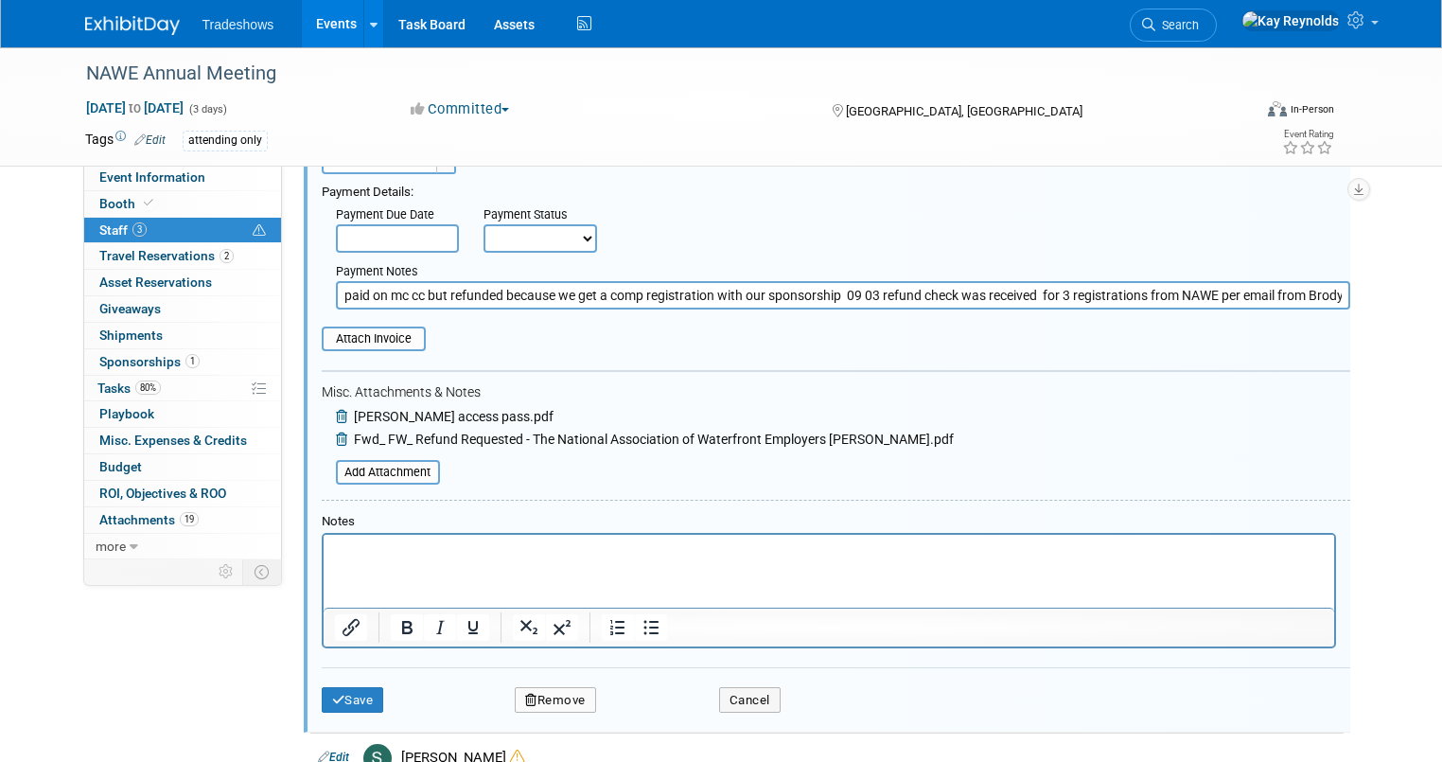
type input "paid on mc cc but refunded because we get a comp registration with our sponsors…"
click at [340, 691] on button "Save" at bounding box center [353, 700] width 62 height 26
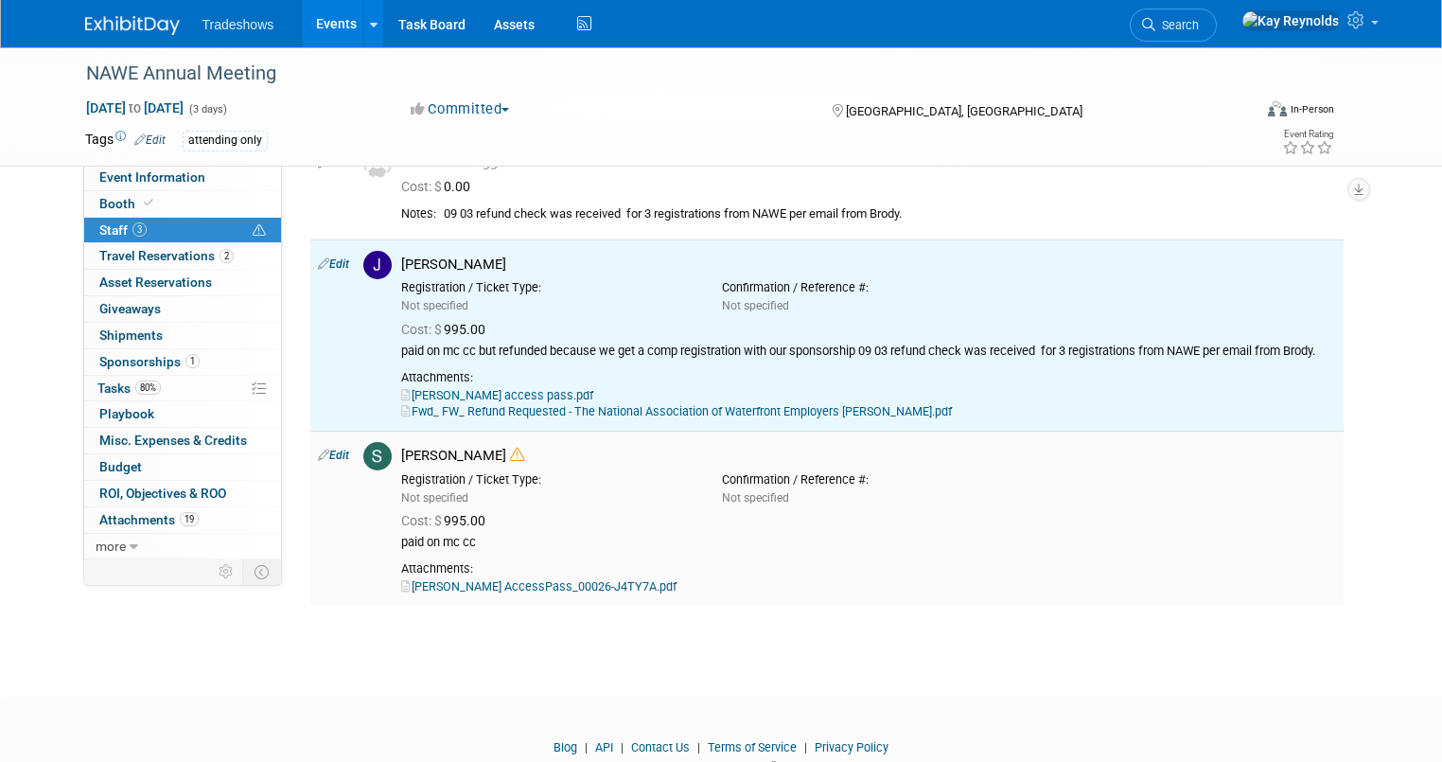
scroll to position [0, 0]
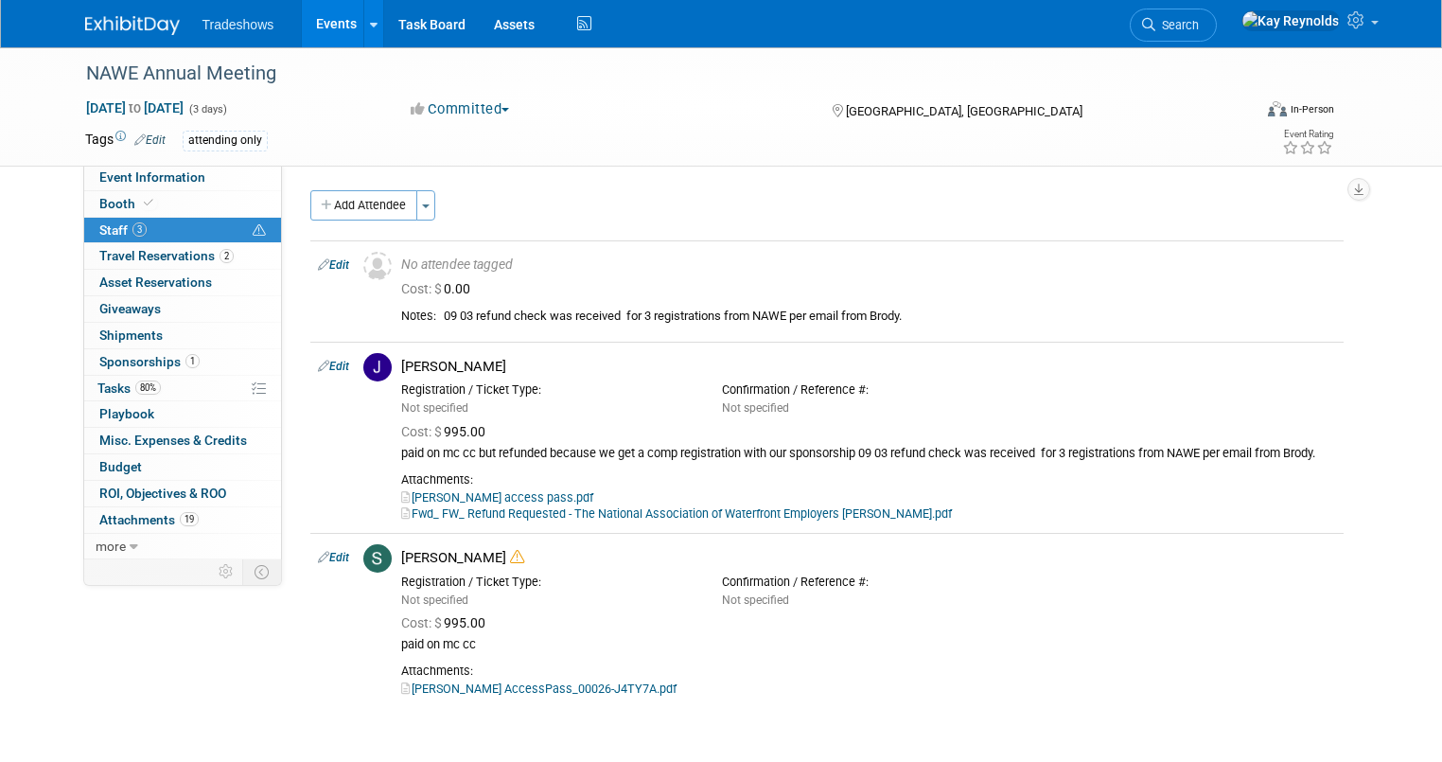
click at [176, 220] on link "3 Staff 3" at bounding box center [182, 231] width 197 height 26
click at [155, 225] on link "3 Staff 3" at bounding box center [182, 231] width 197 height 26
click at [322, 269] on link "Edit" at bounding box center [333, 264] width 31 height 13
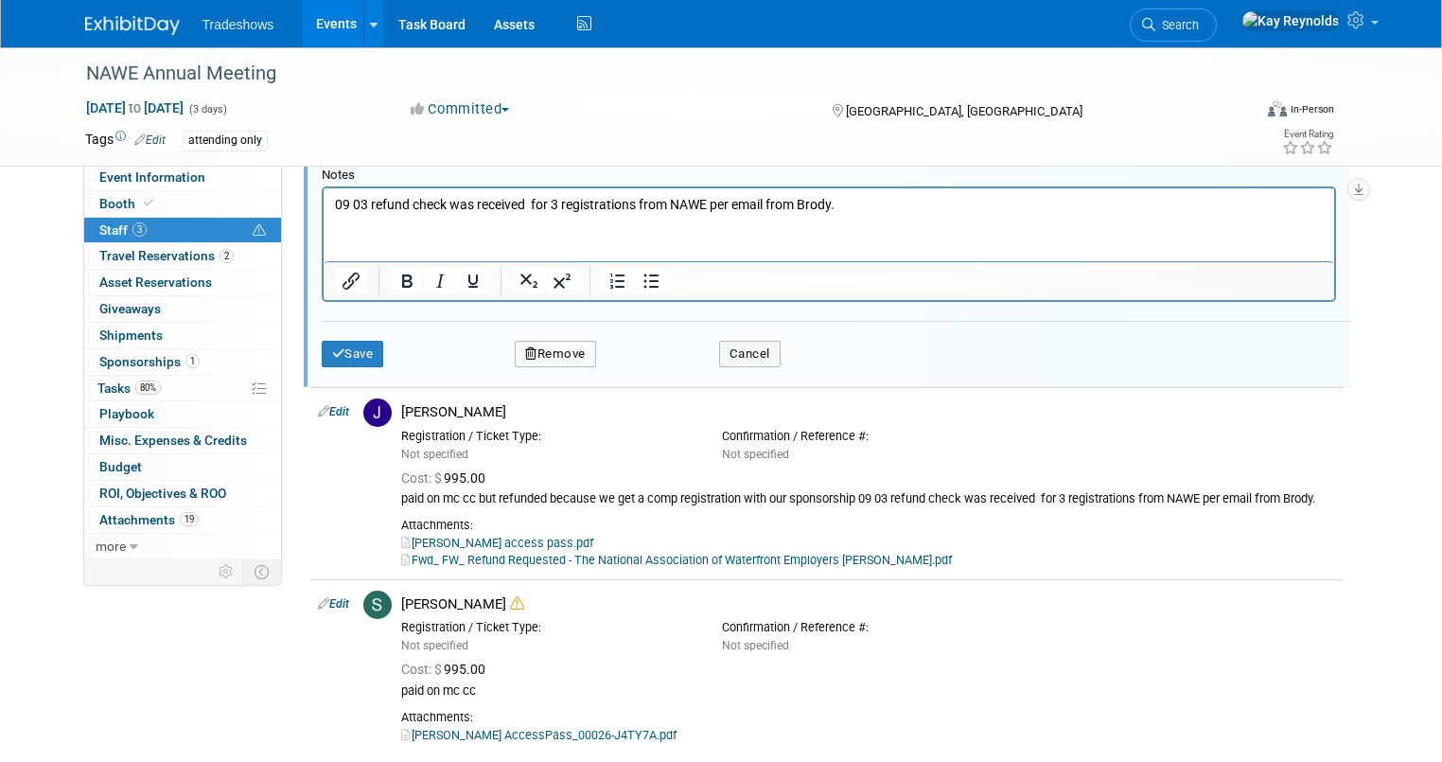
scroll to position [632, 0]
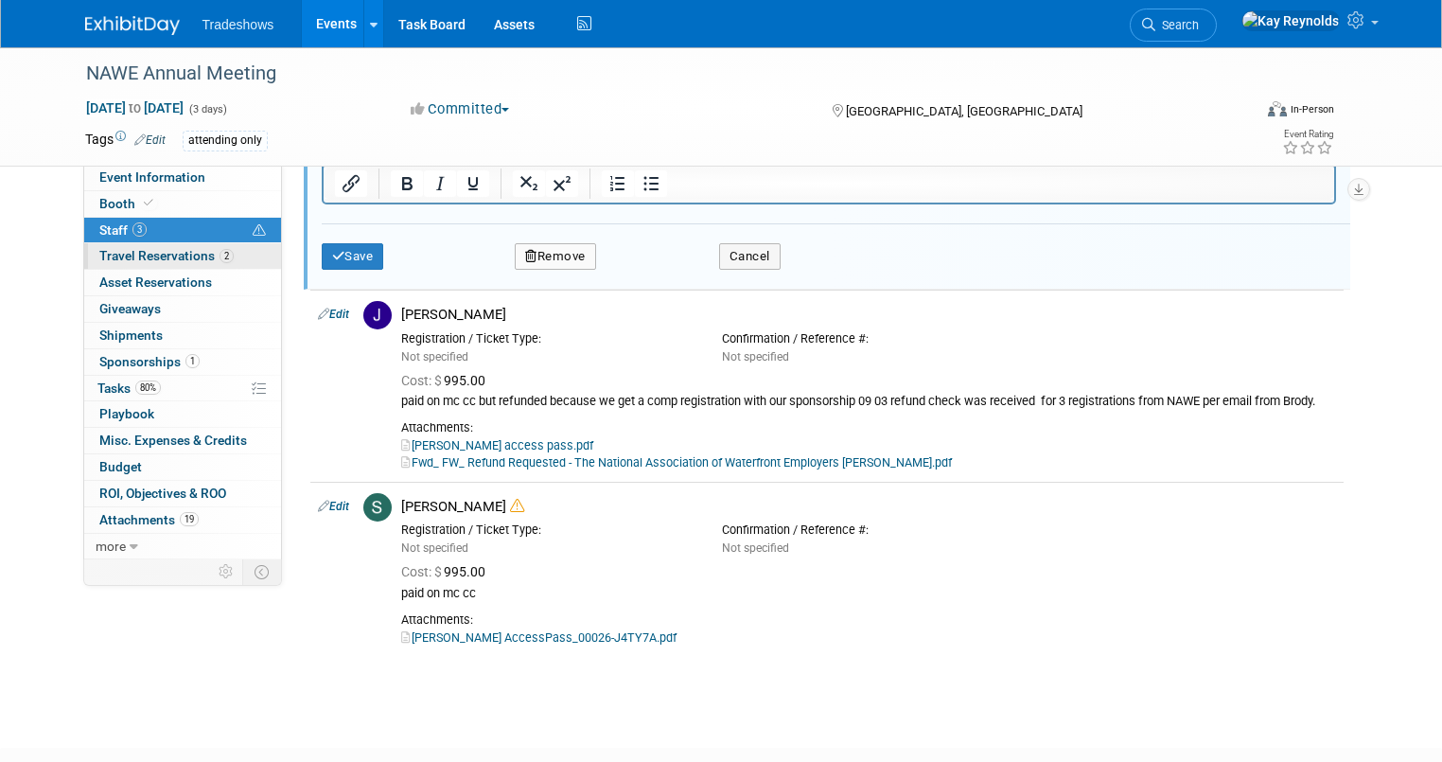
click at [129, 248] on span "Travel Reservations 2" at bounding box center [166, 255] width 134 height 15
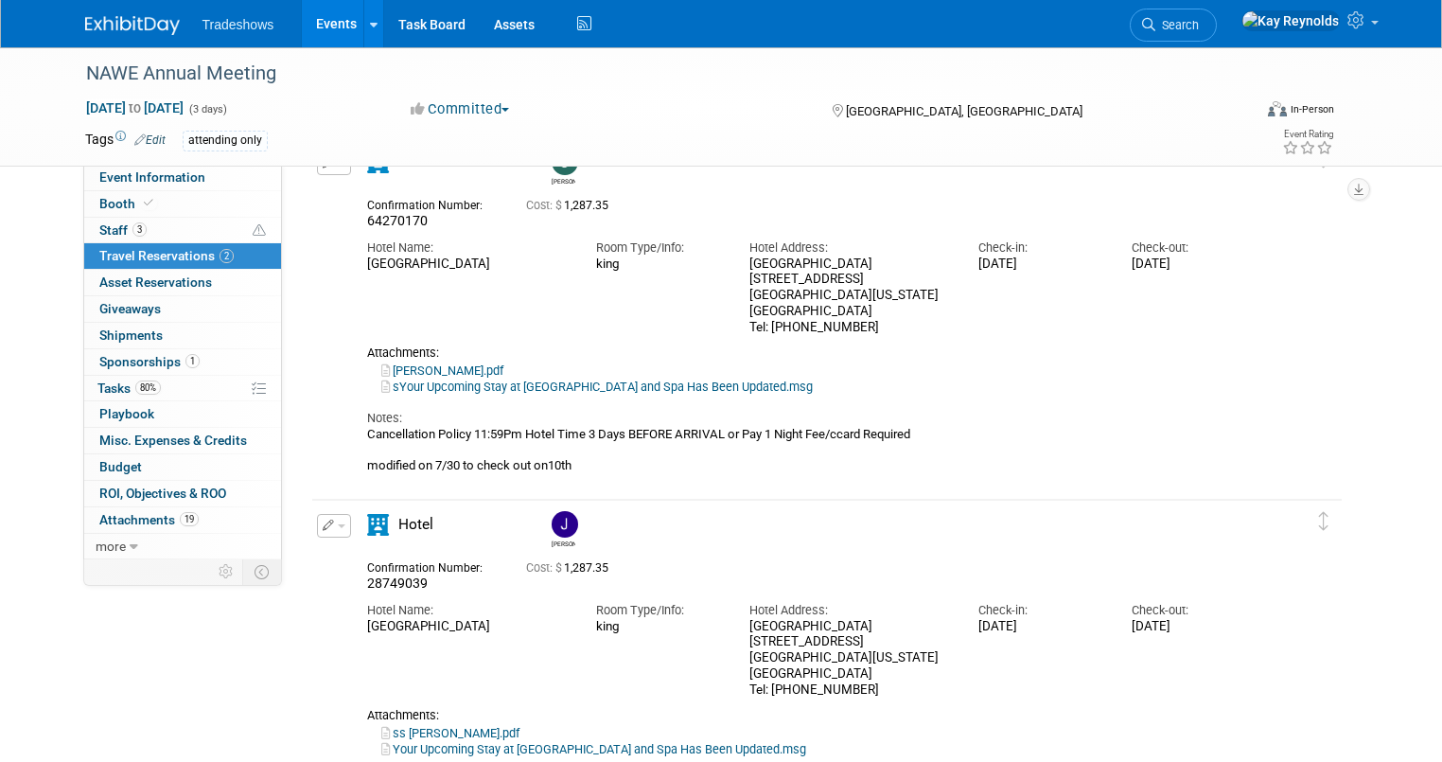
scroll to position [0, 0]
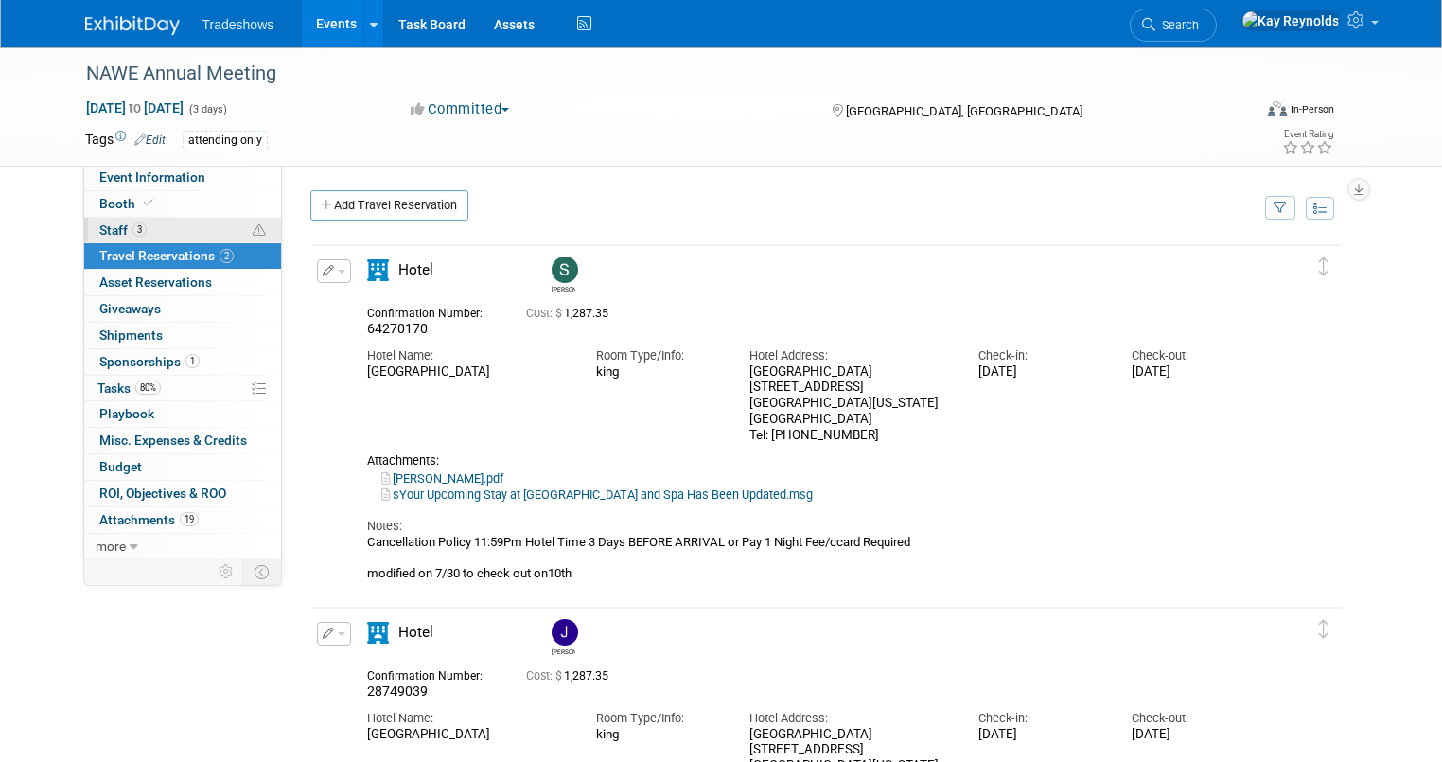
click at [201, 228] on link "3 Staff 3" at bounding box center [182, 231] width 197 height 26
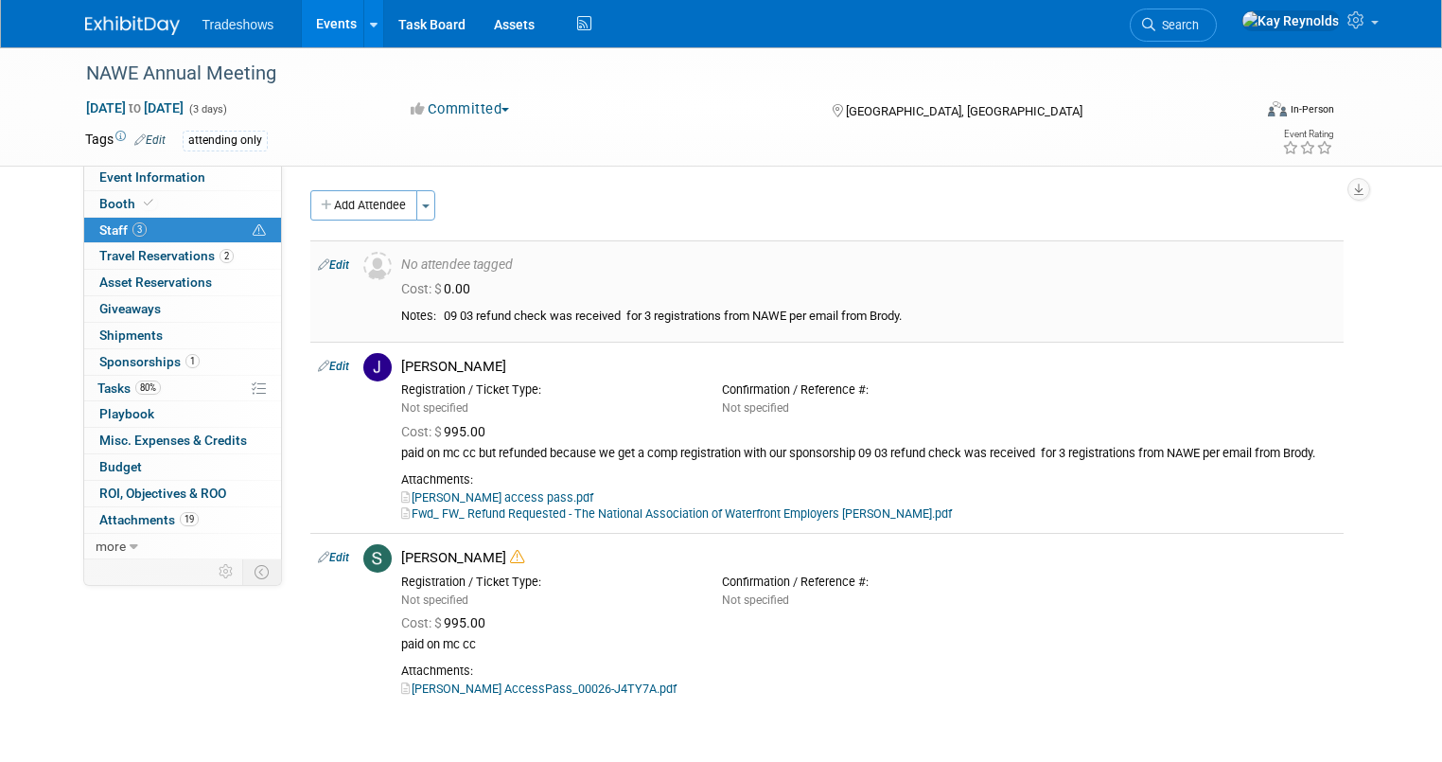
click at [322, 267] on link "Edit" at bounding box center [333, 264] width 31 height 13
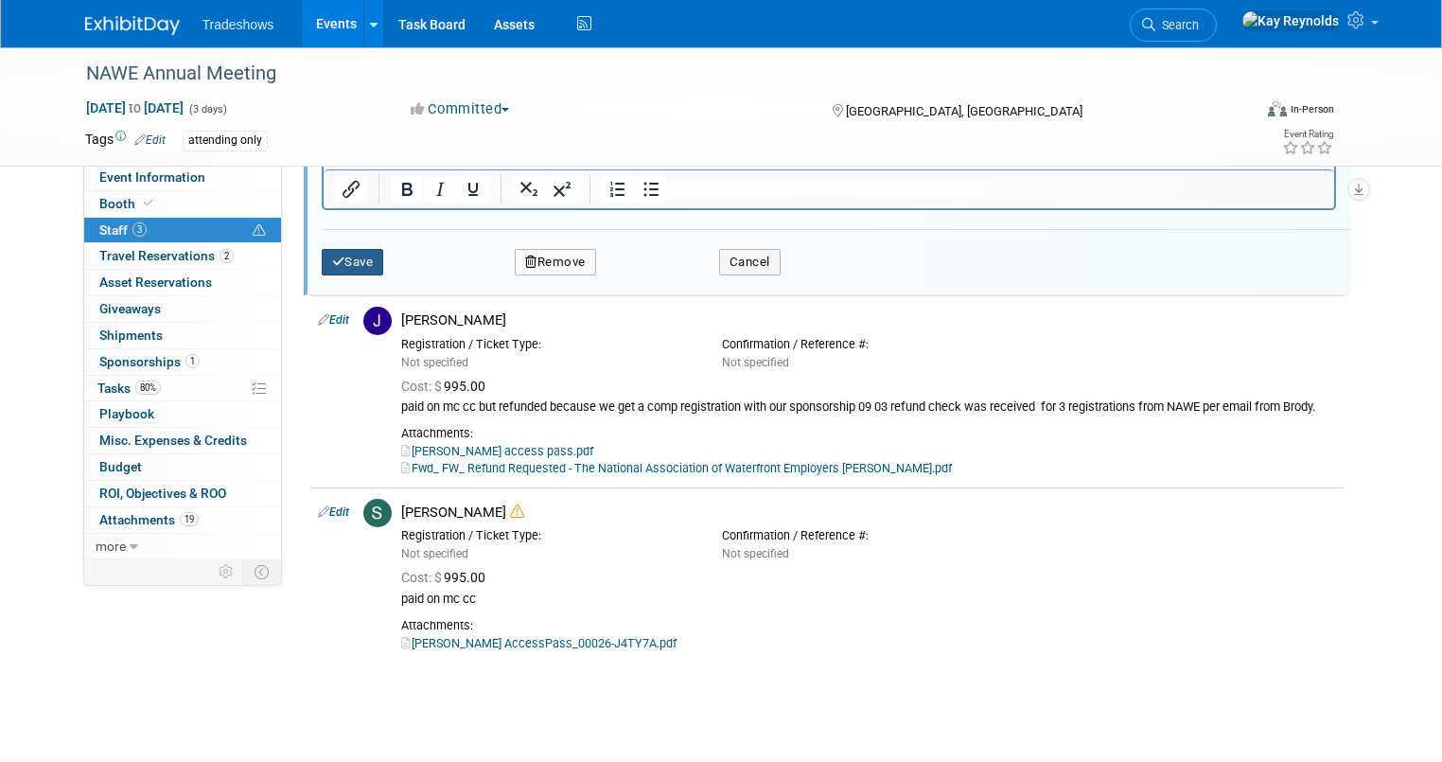
scroll to position [556, 0]
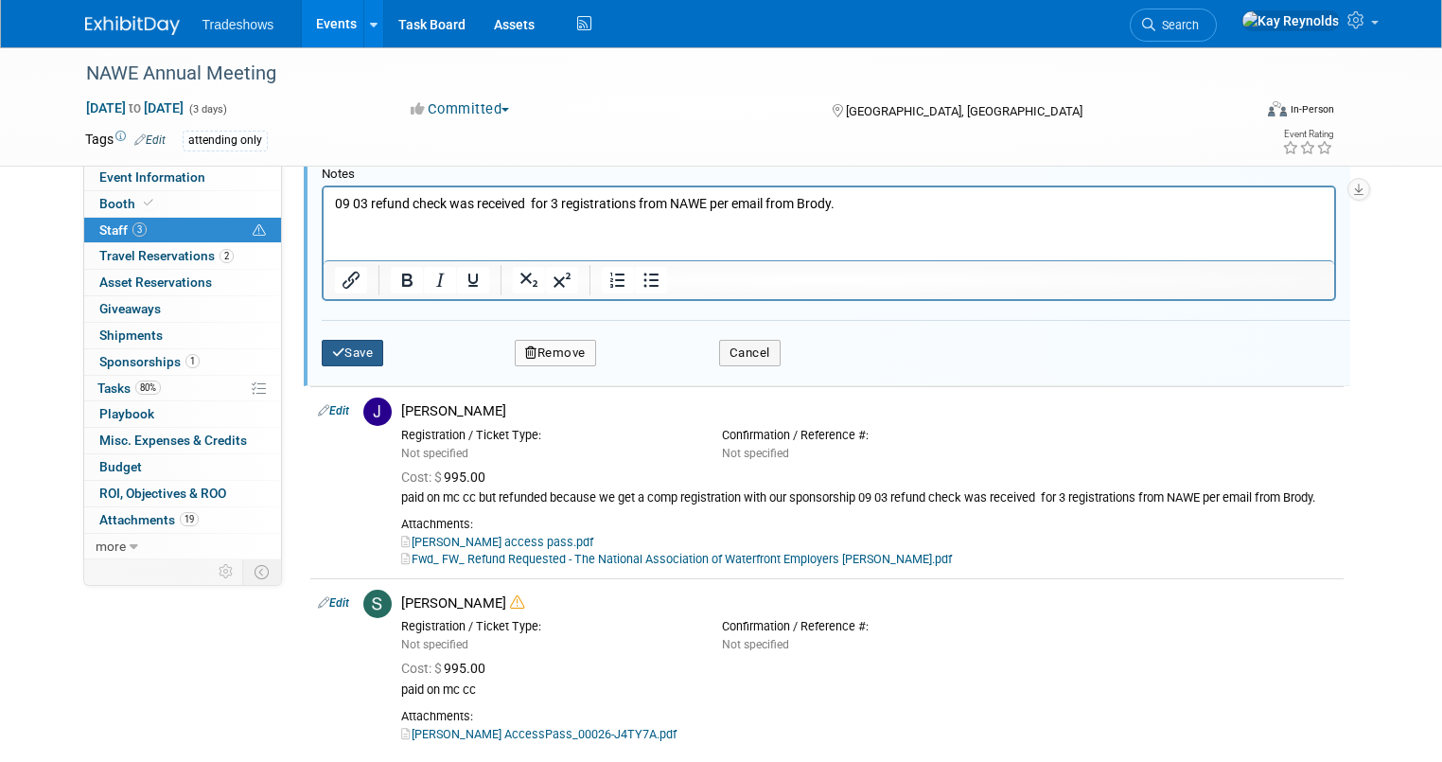
click at [327, 344] on button "Save" at bounding box center [353, 353] width 62 height 26
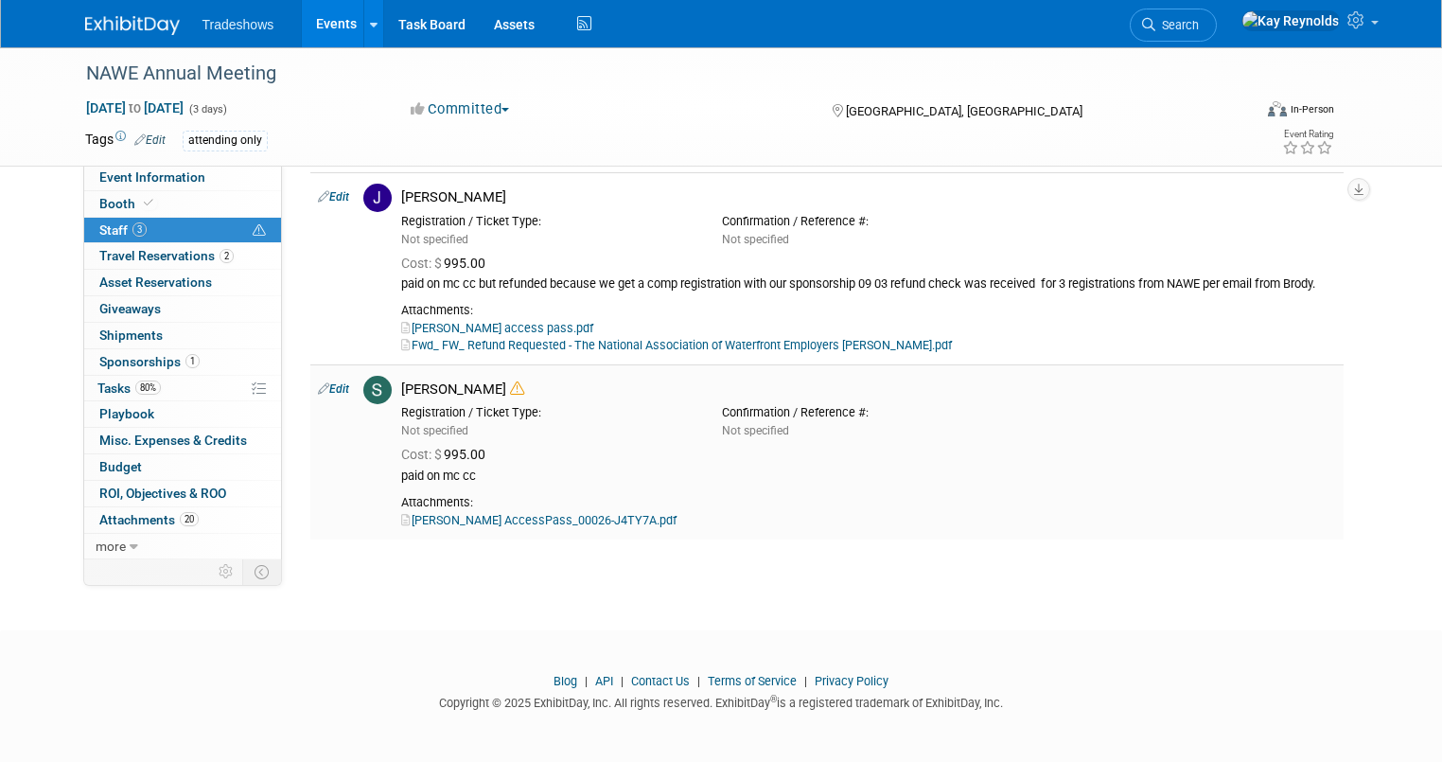
scroll to position [134, 0]
